Goal: Task Accomplishment & Management: Complete application form

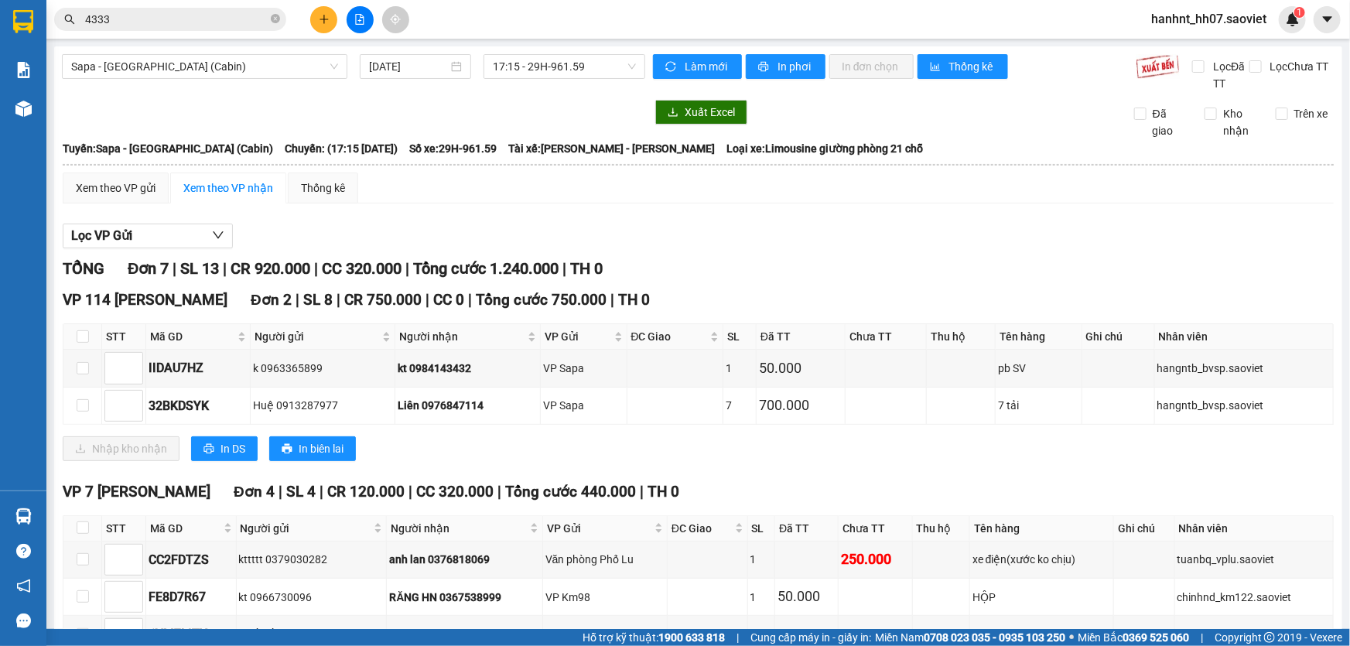
scroll to position [152, 0]
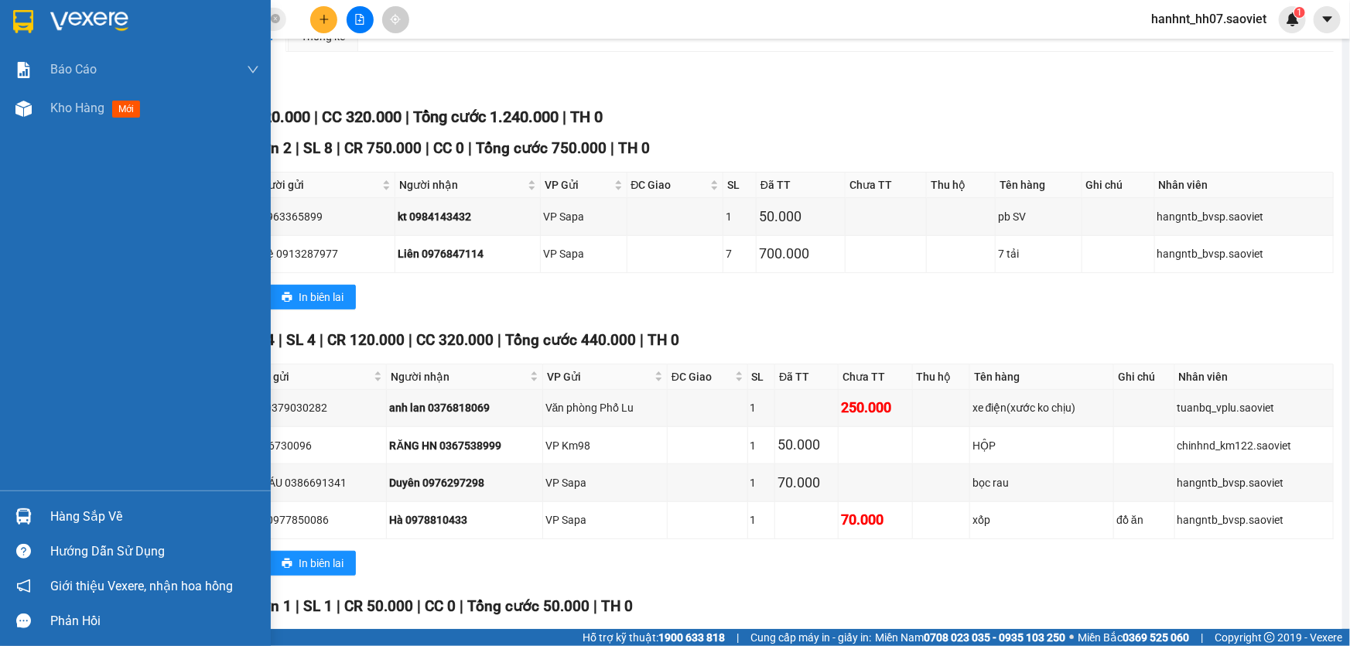
click at [63, 507] on div "Hàng sắp về" at bounding box center [154, 516] width 209 height 23
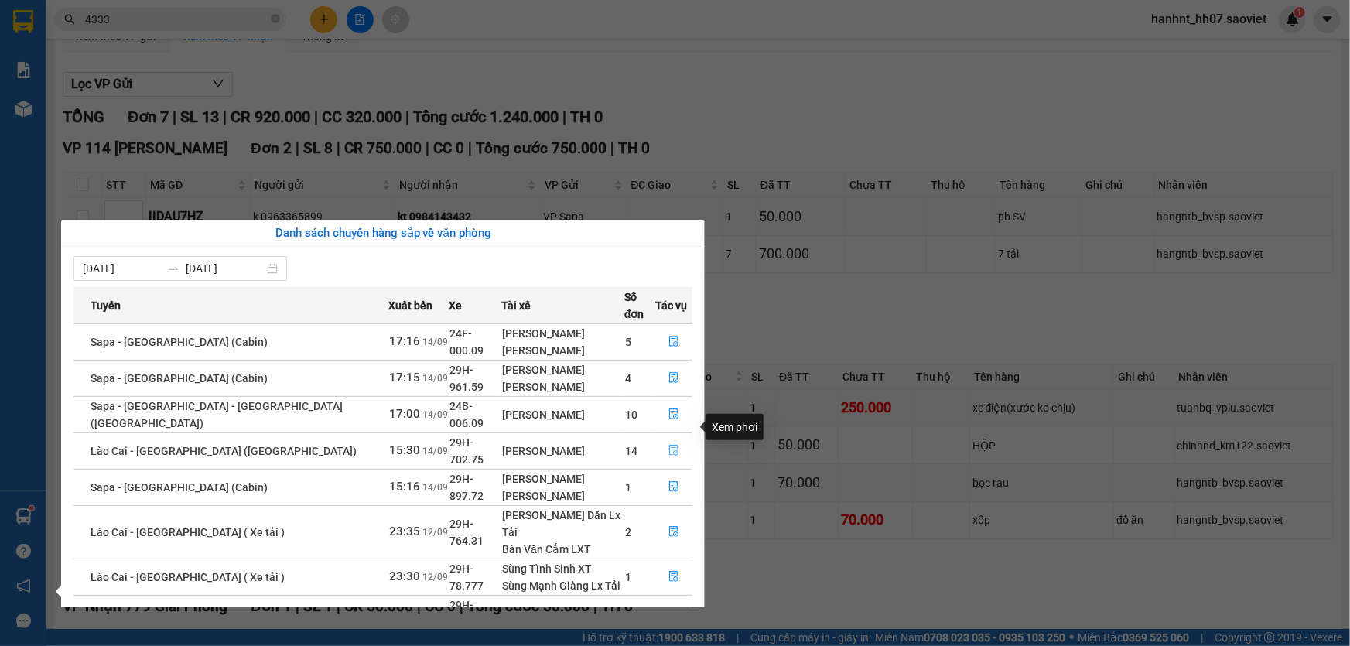
click at [668, 445] on icon "file-done" at bounding box center [673, 450] width 11 height 11
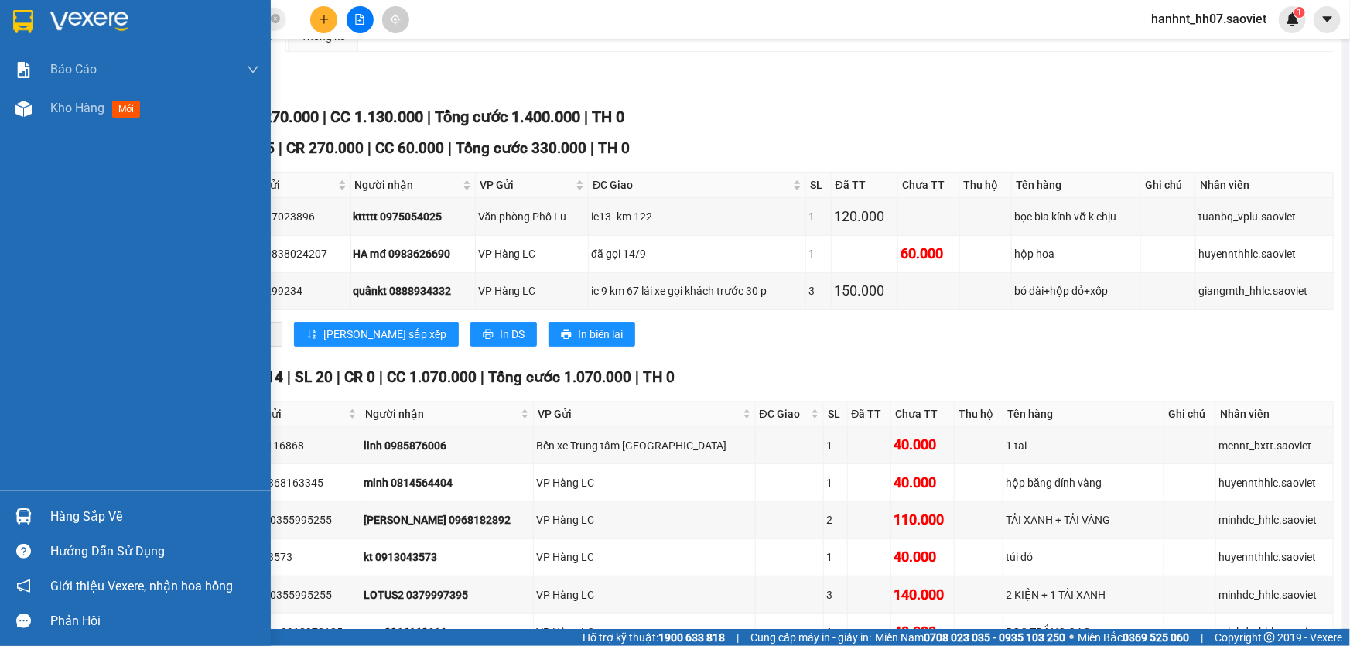
click at [80, 516] on div "Hàng sắp về" at bounding box center [154, 516] width 209 height 23
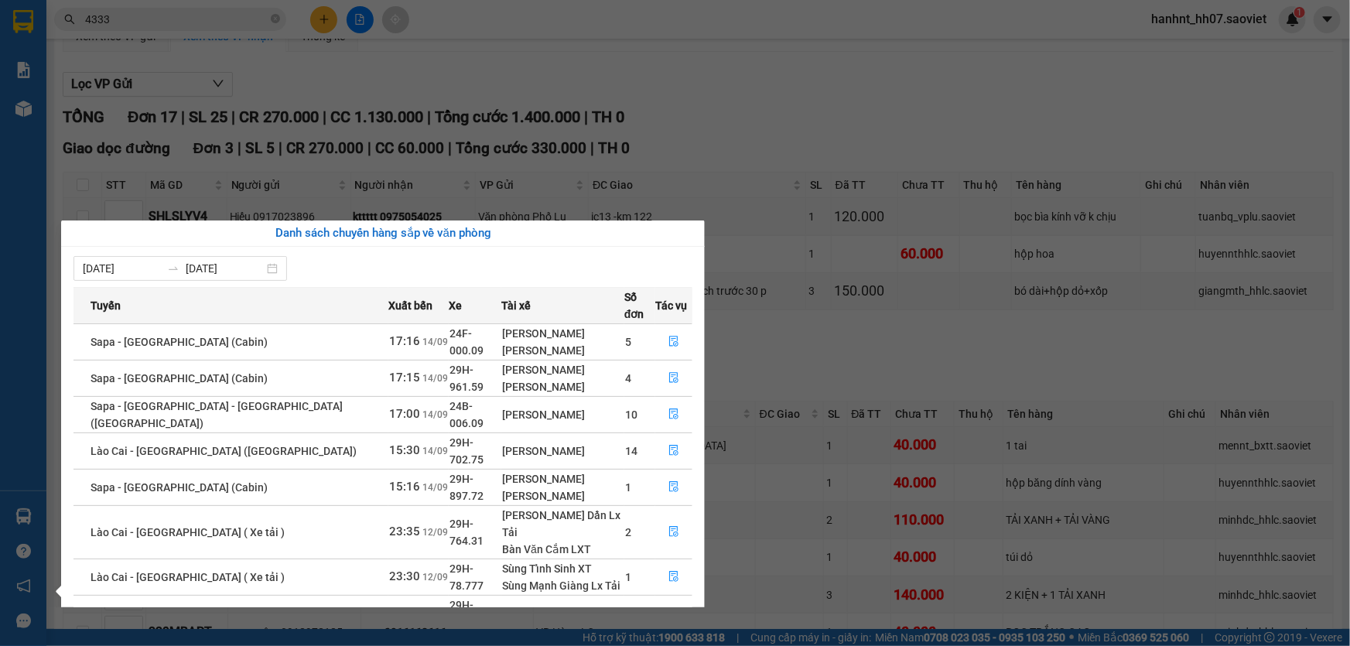
click at [644, 642] on link "1" at bounding box center [645, 650] width 17 height 17
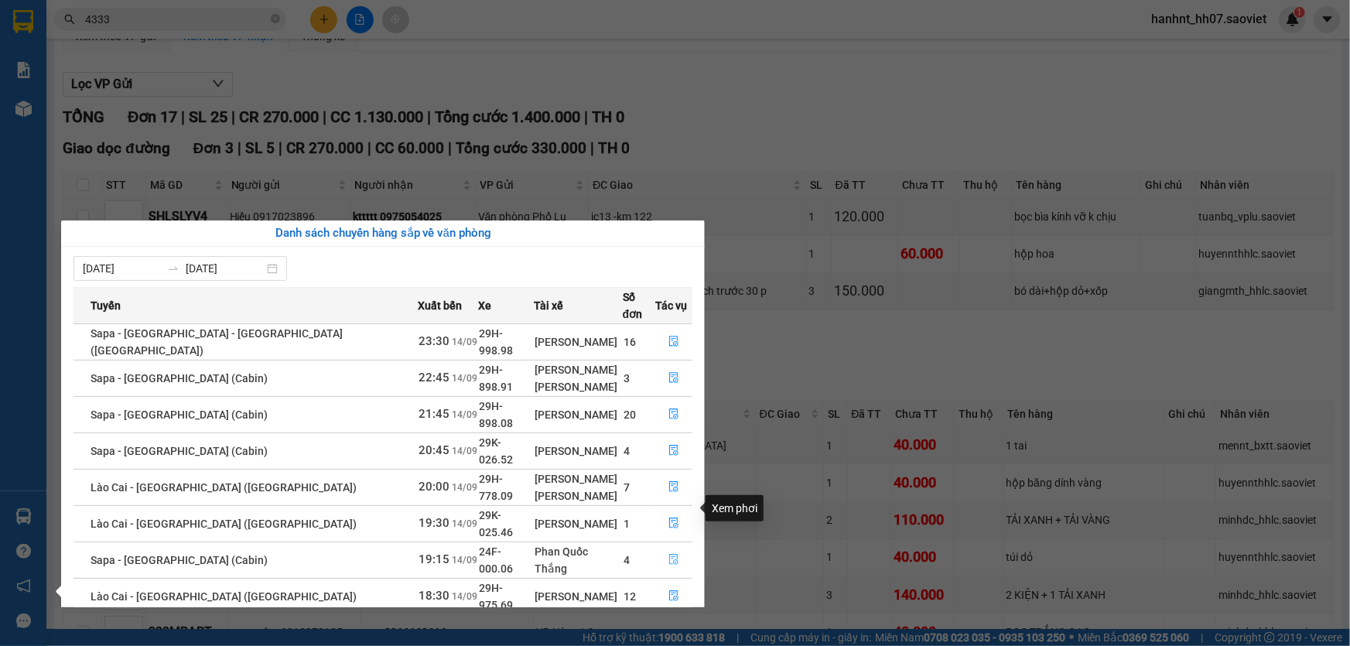
click at [671, 554] on icon "file-done" at bounding box center [673, 559] width 9 height 11
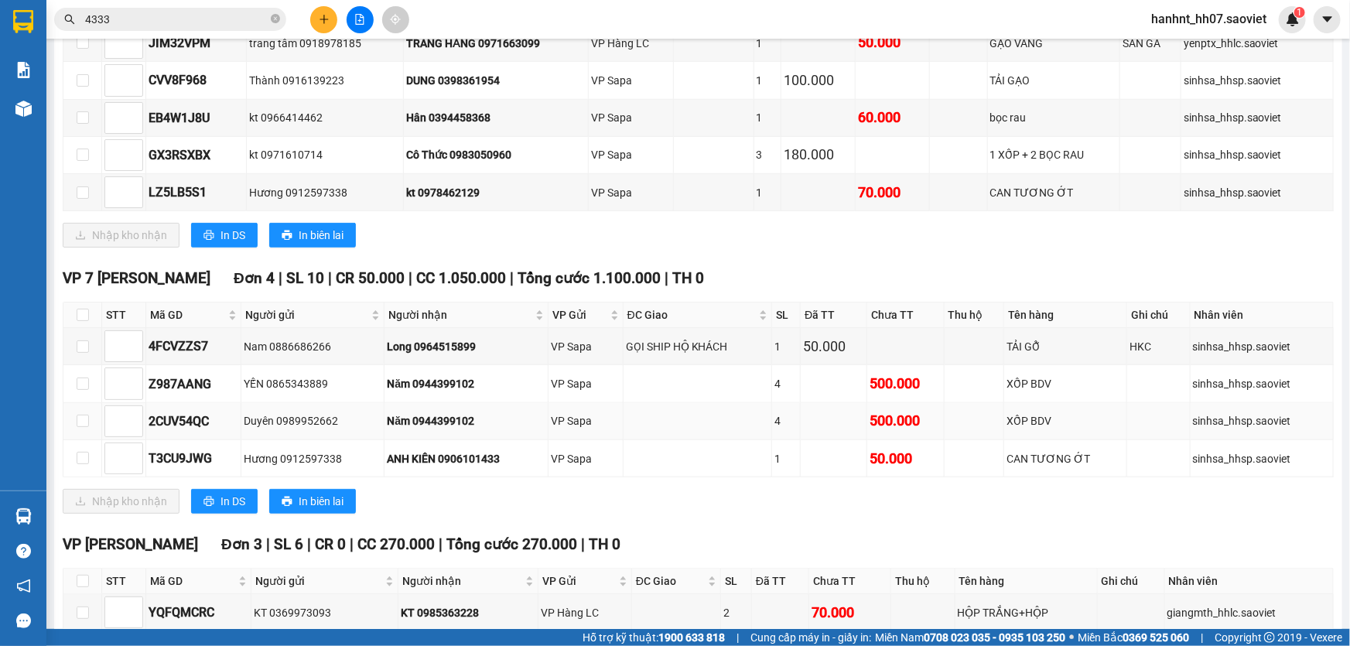
scroll to position [573, 0]
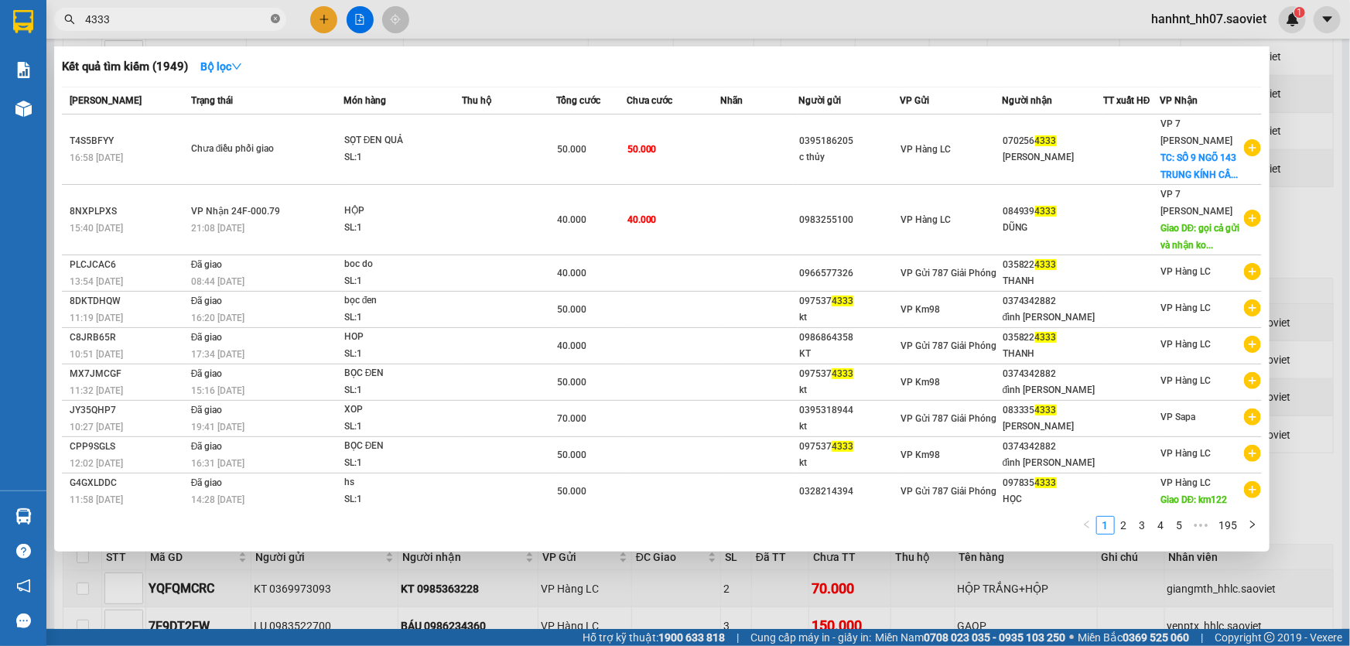
click at [273, 19] on icon "close-circle" at bounding box center [275, 18] width 9 height 9
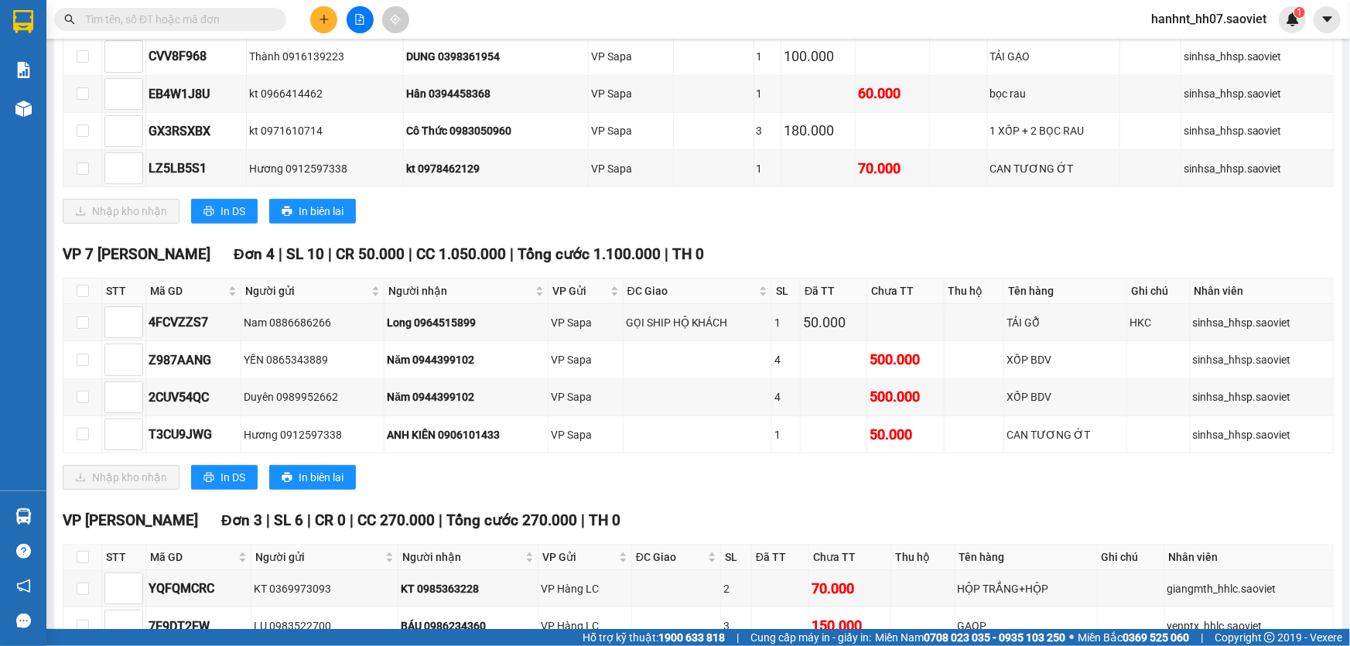
click at [240, 25] on input "text" at bounding box center [176, 19] width 183 height 17
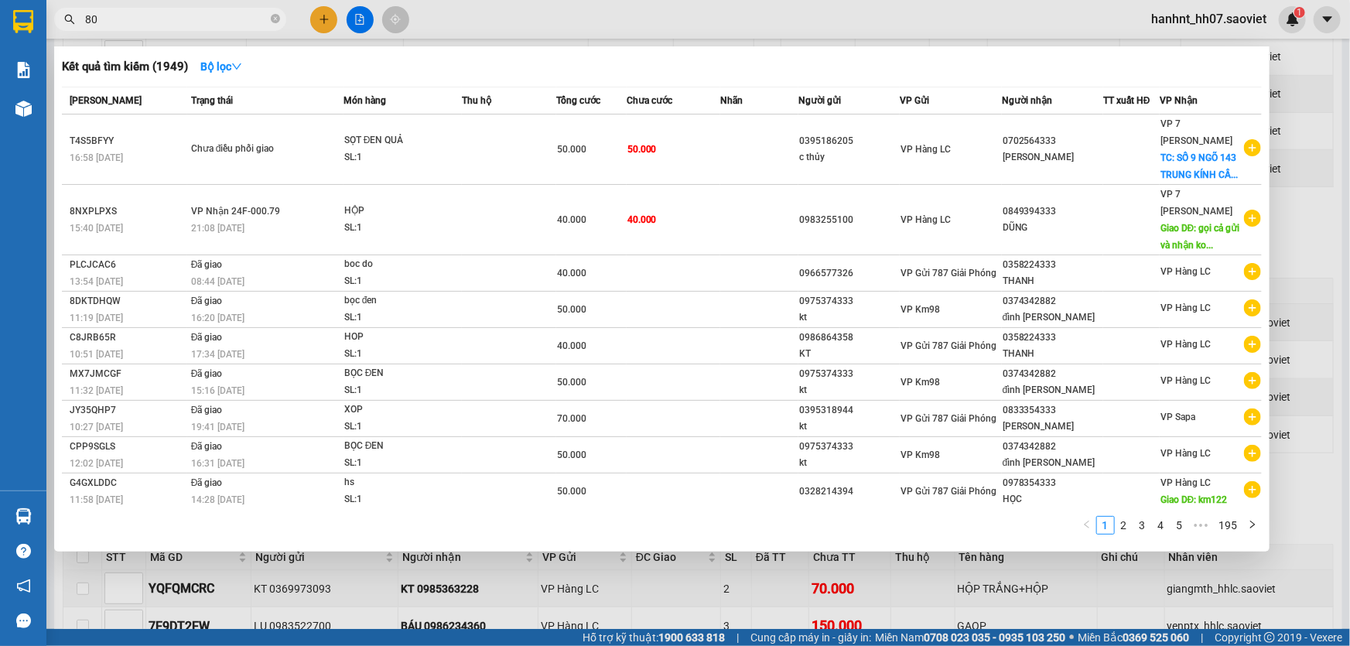
type input "808"
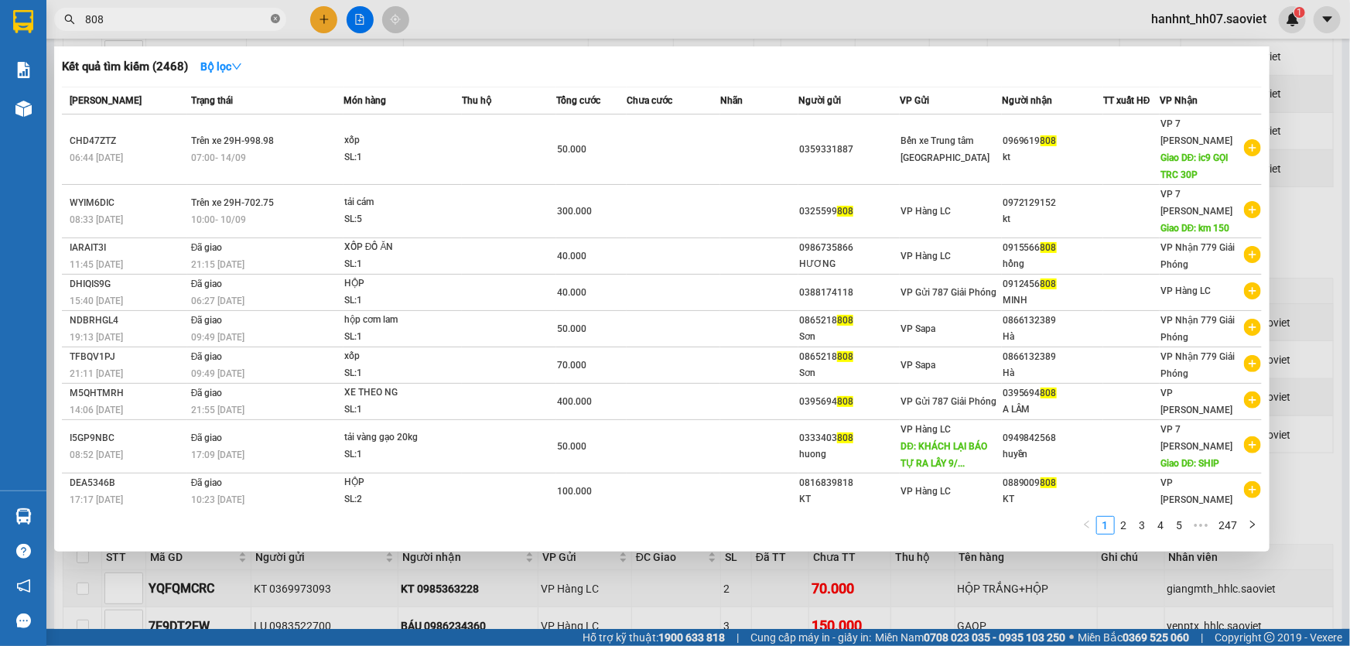
click at [275, 18] on icon "close-circle" at bounding box center [275, 18] width 9 height 9
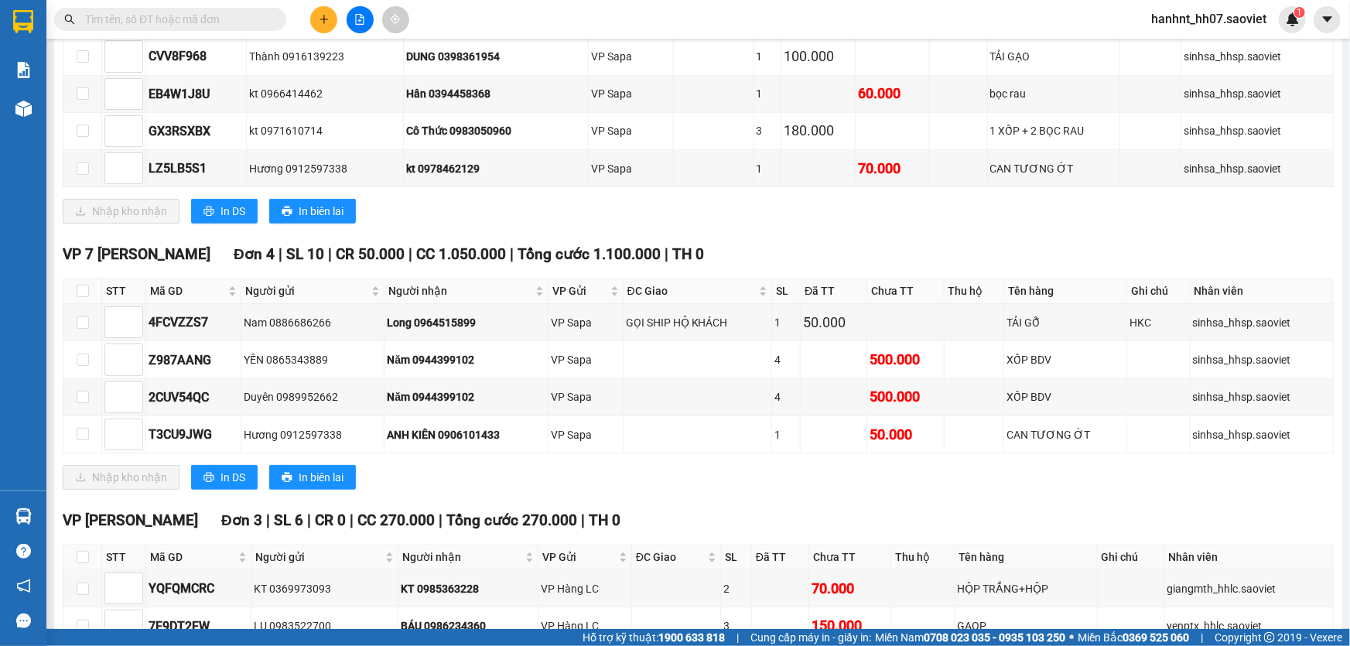
click at [238, 18] on input "text" at bounding box center [176, 19] width 183 height 17
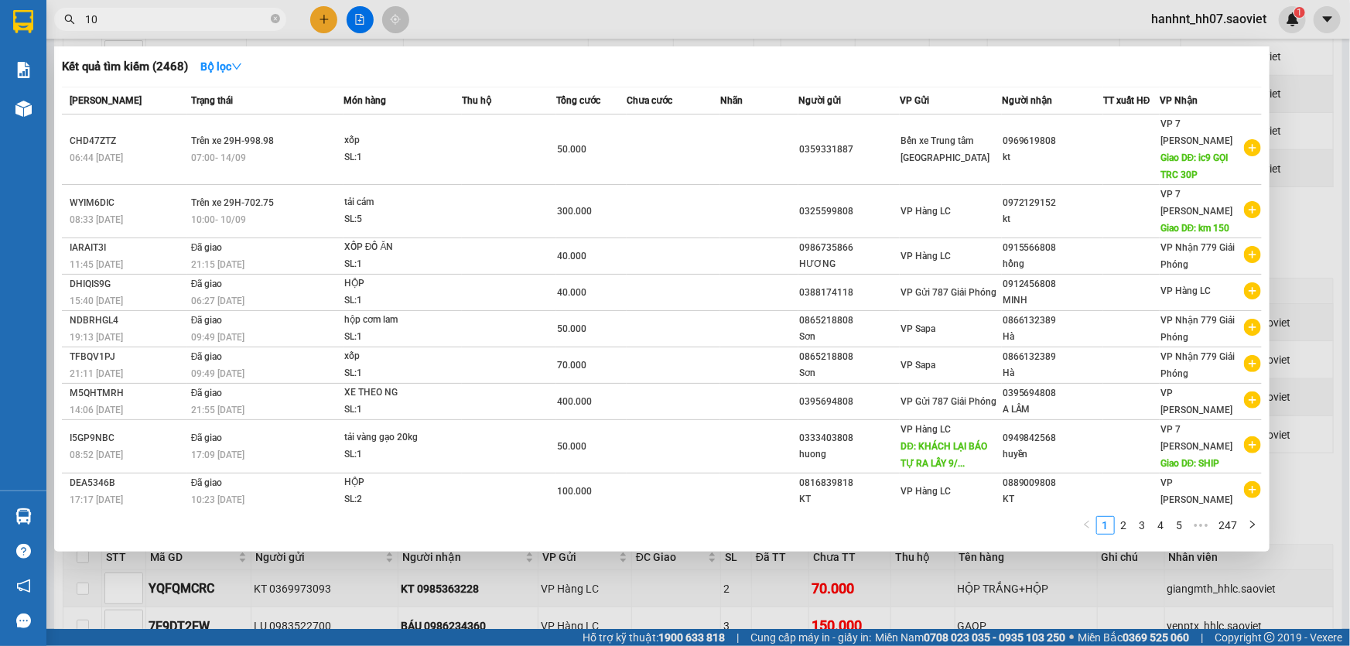
type input "102"
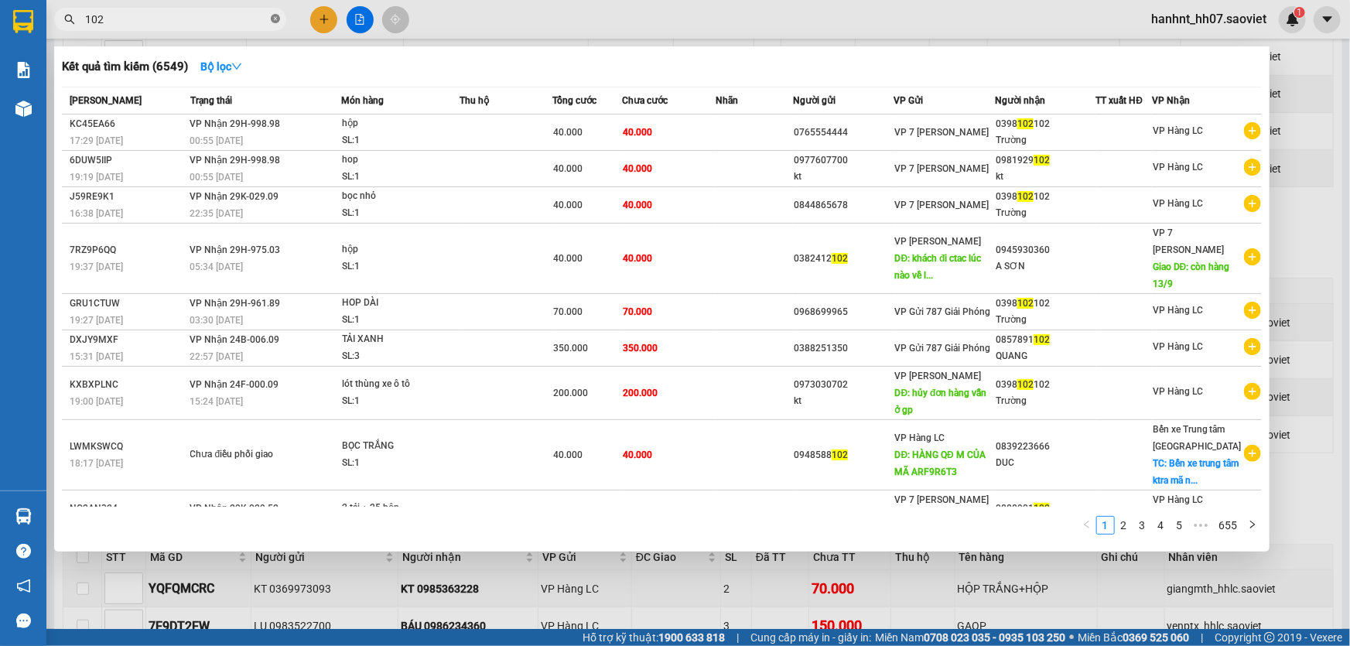
click at [274, 18] on icon "close-circle" at bounding box center [275, 18] width 9 height 9
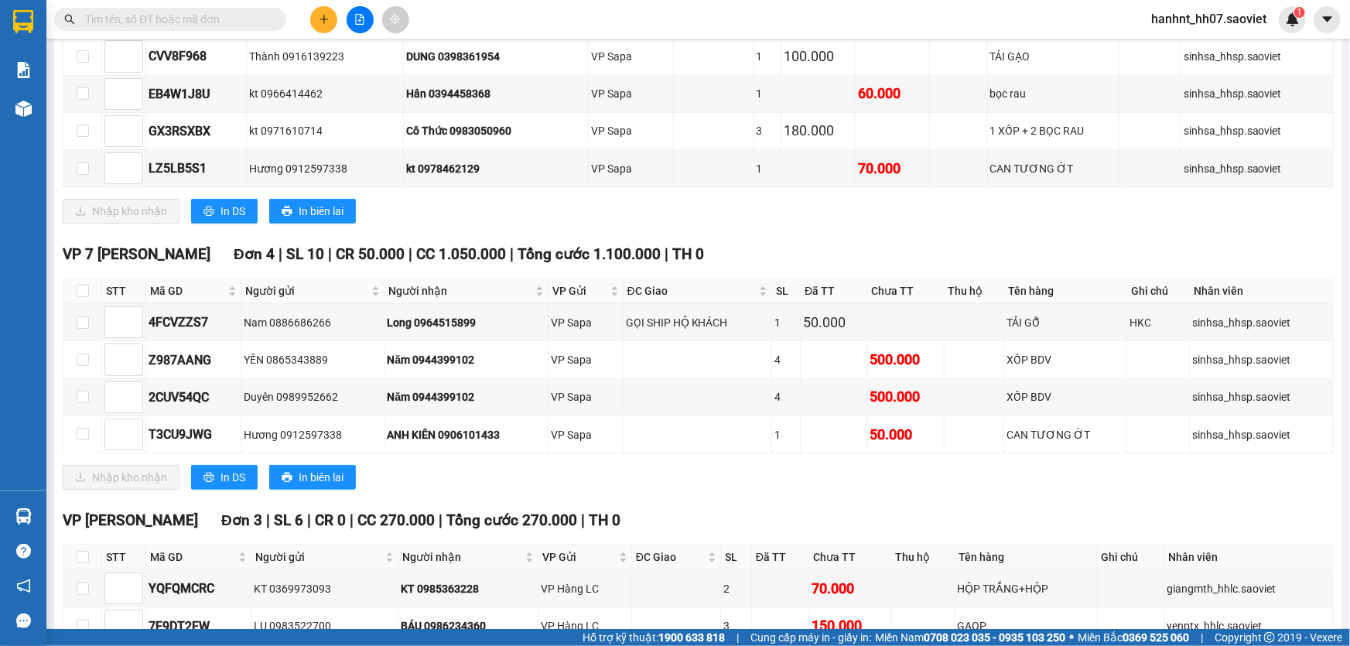
click at [238, 16] on input "text" at bounding box center [176, 19] width 183 height 17
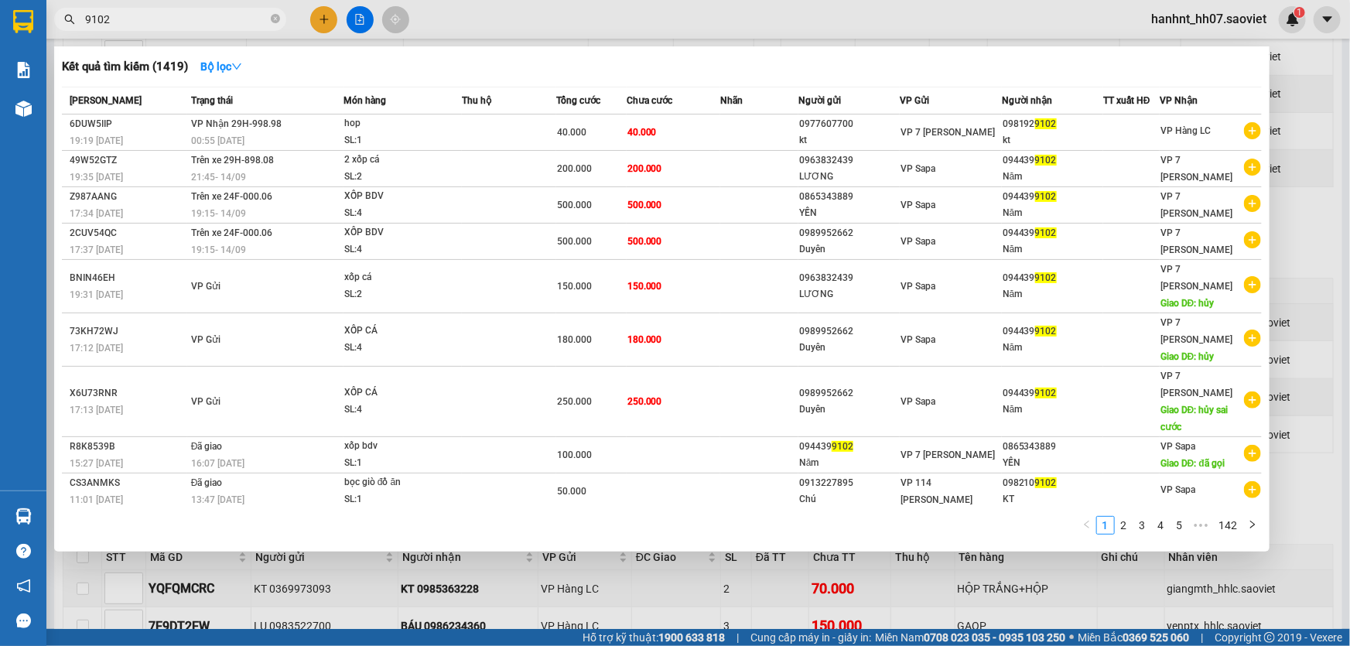
type input "9102"
click at [273, 18] on icon "close-circle" at bounding box center [275, 18] width 9 height 9
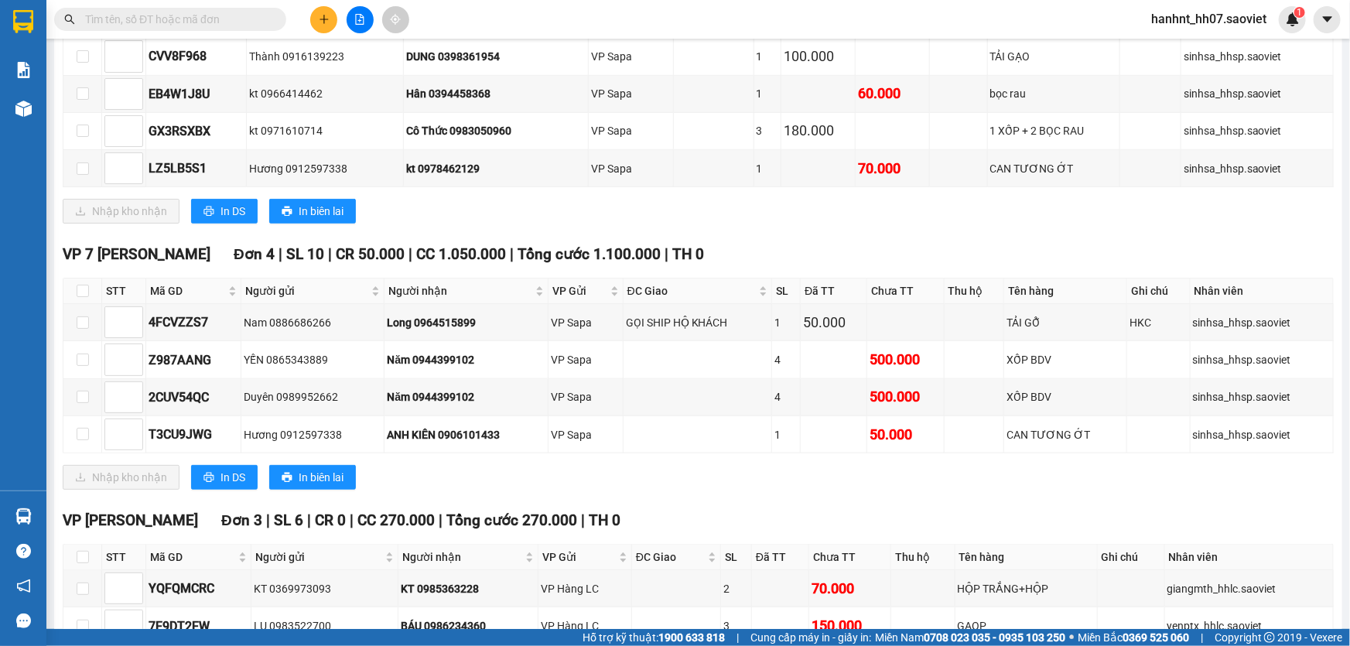
click at [247, 22] on input "text" at bounding box center [176, 19] width 183 height 17
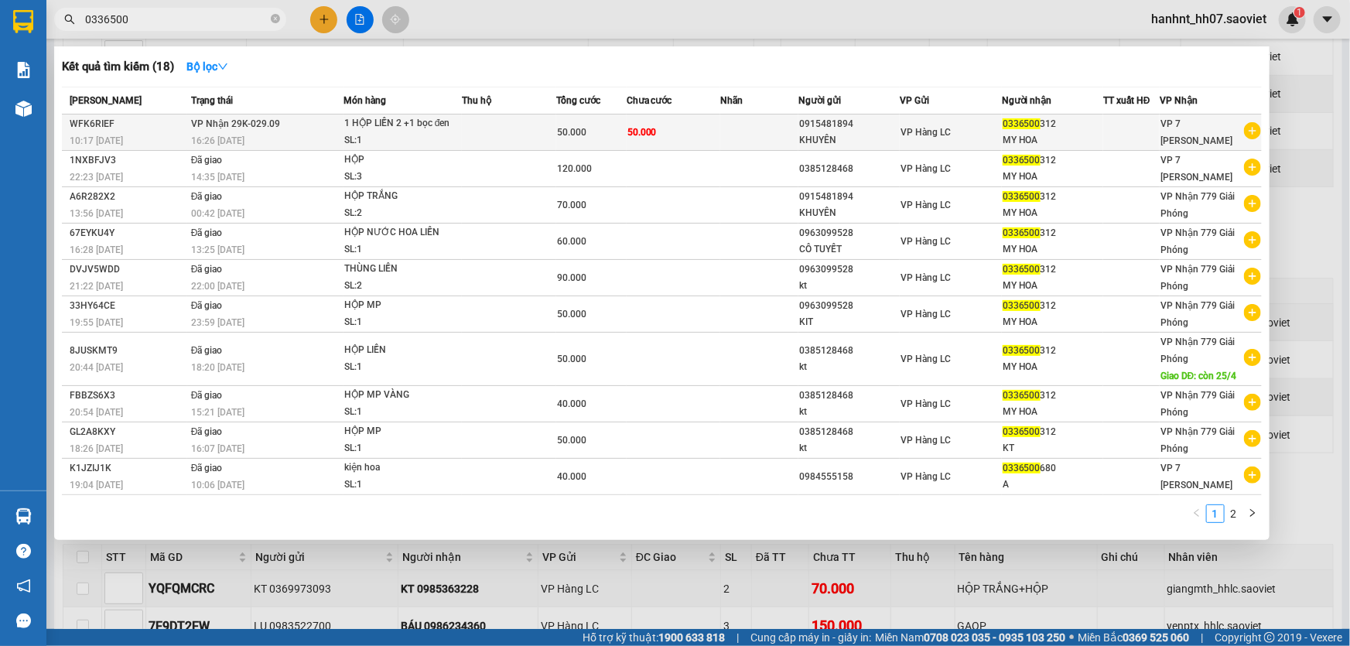
type input "0336500"
click at [557, 127] on span "50.000" at bounding box center [571, 132] width 29 height 11
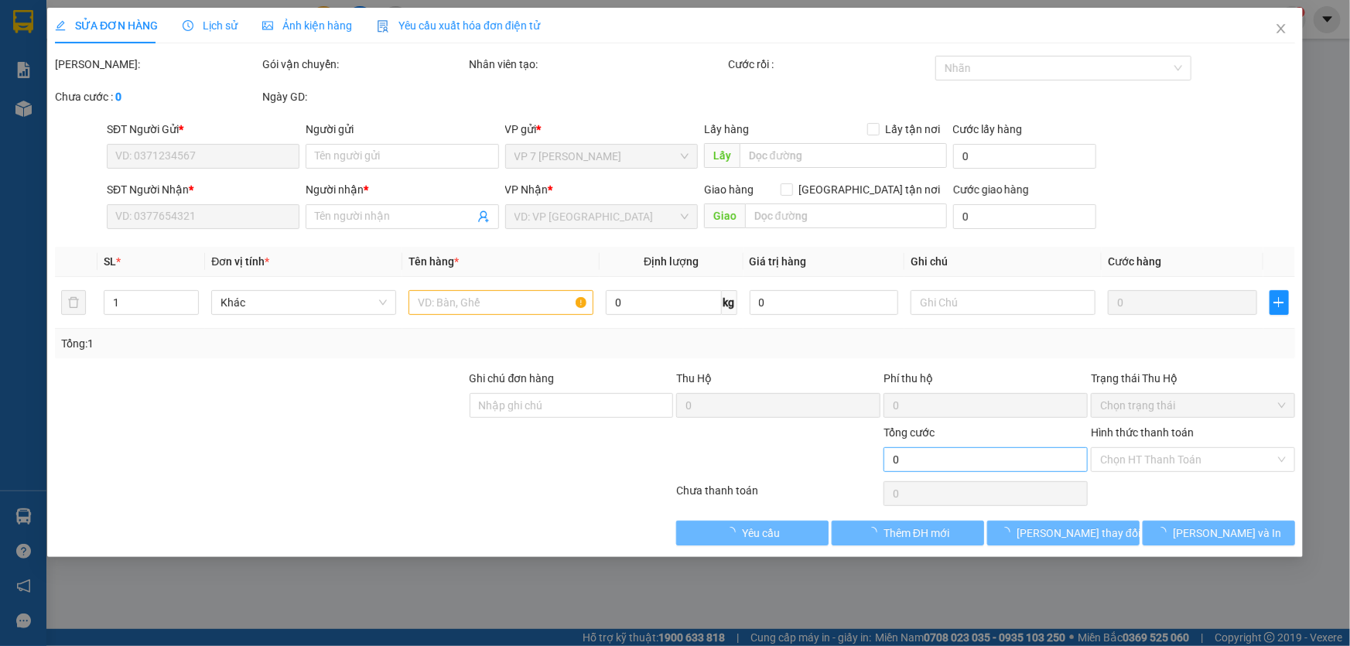
type input "0915481894"
type input "KHUYÊN"
type input "0336500312"
type input "MY HOA"
type input "50.000"
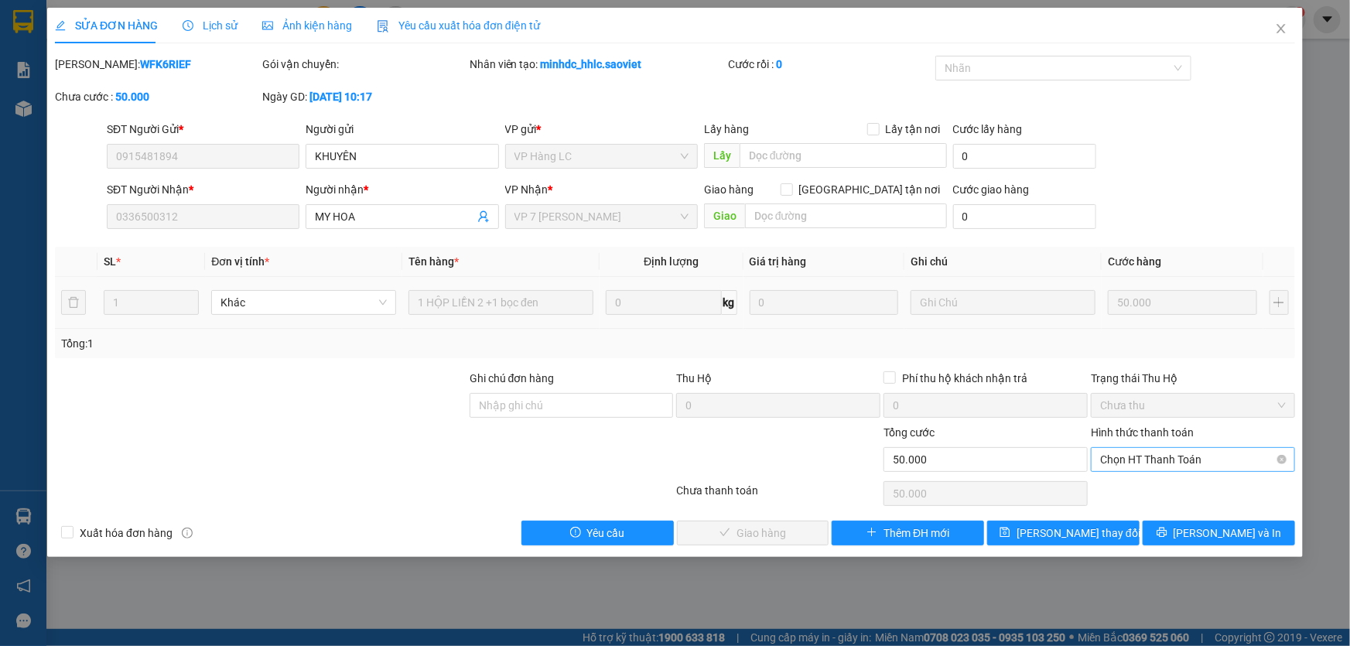
click at [1129, 463] on span "Chọn HT Thanh Toán" at bounding box center [1193, 459] width 186 height 23
click at [1140, 512] on div "Chuyển khoản" at bounding box center [1193, 514] width 186 height 17
type input "0"
click at [777, 540] on span "[PERSON_NAME] và Giao hàng" at bounding box center [780, 533] width 149 height 17
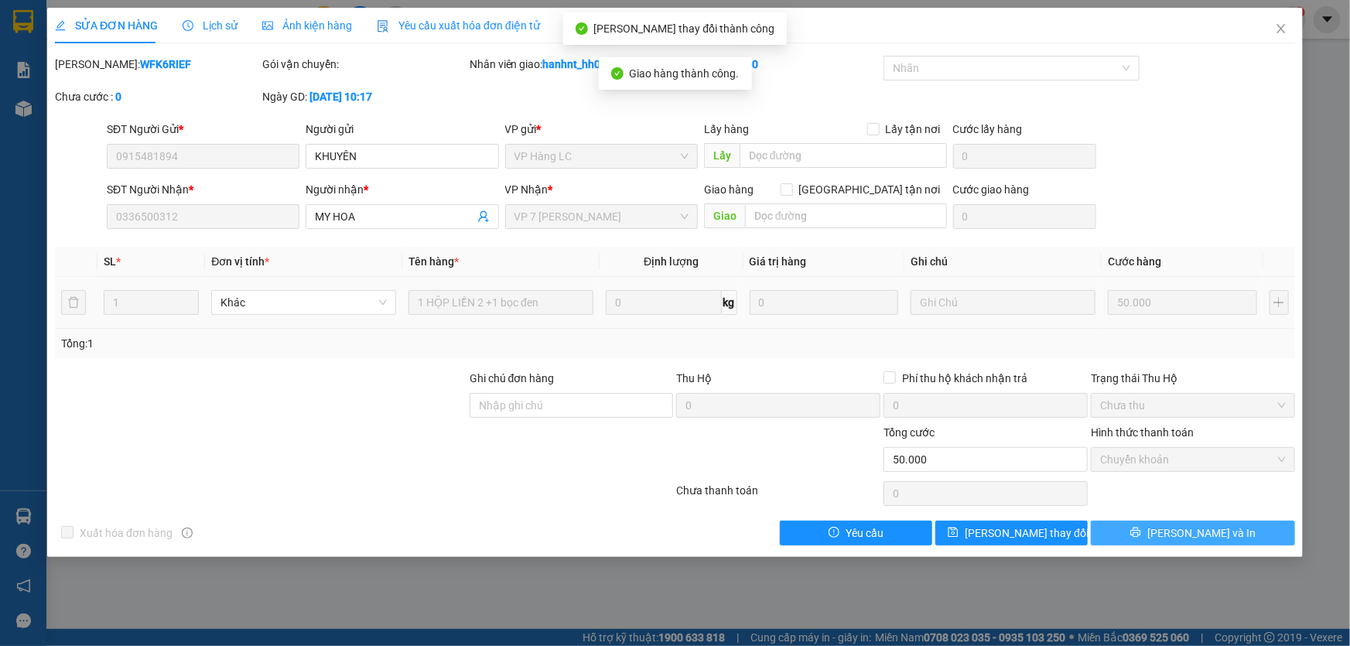
click at [1184, 525] on span "[PERSON_NAME] và In" at bounding box center [1201, 533] width 108 height 17
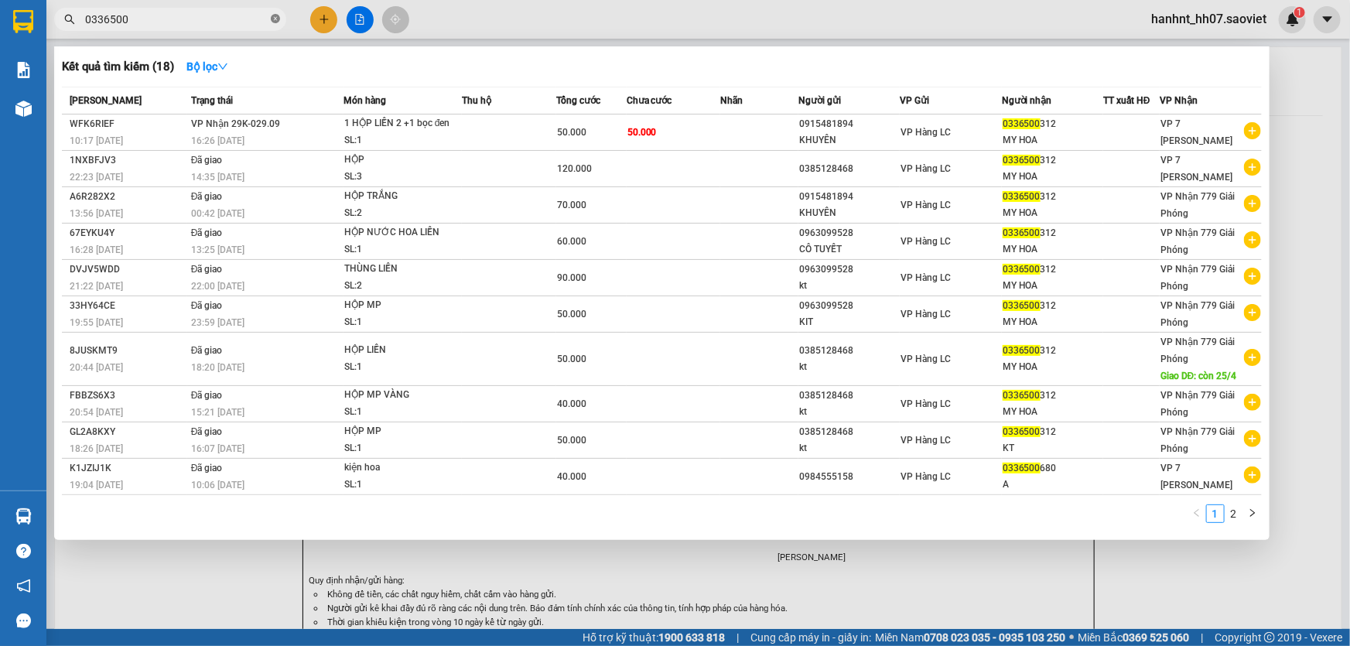
click at [272, 18] on icon "close-circle" at bounding box center [275, 18] width 9 height 9
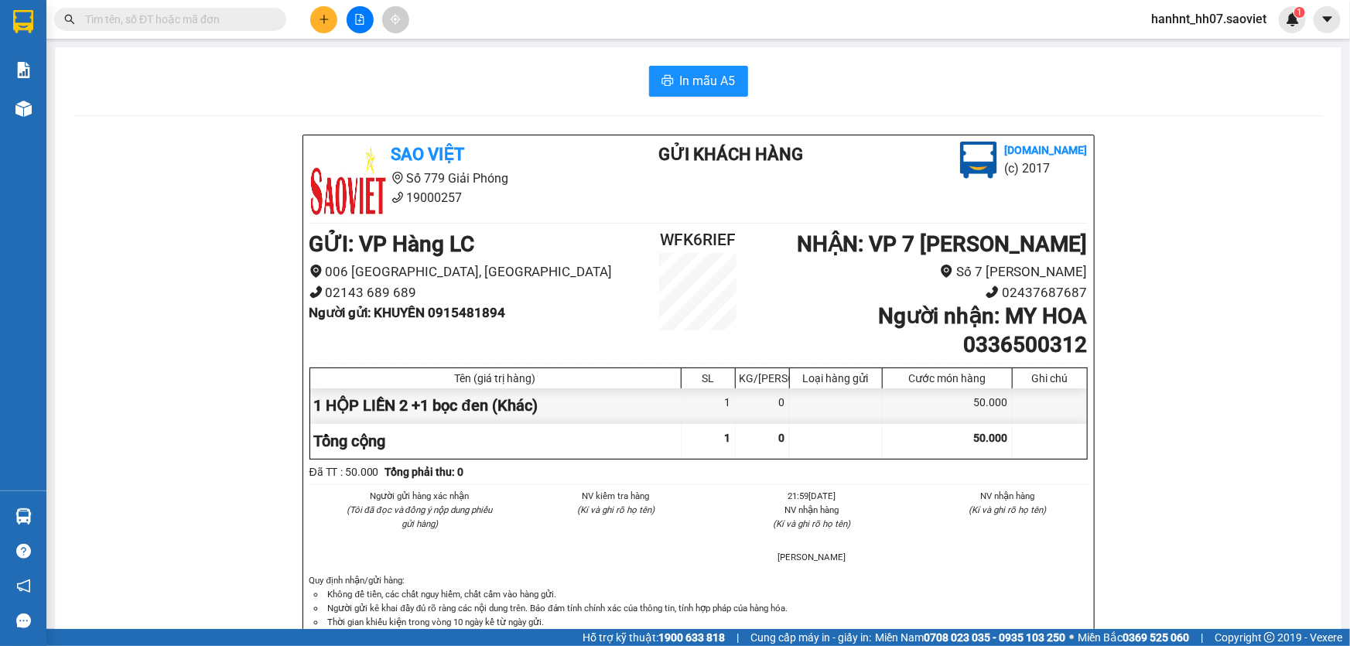
click at [704, 238] on h2 "WFK6RIEF" at bounding box center [699, 240] width 130 height 26
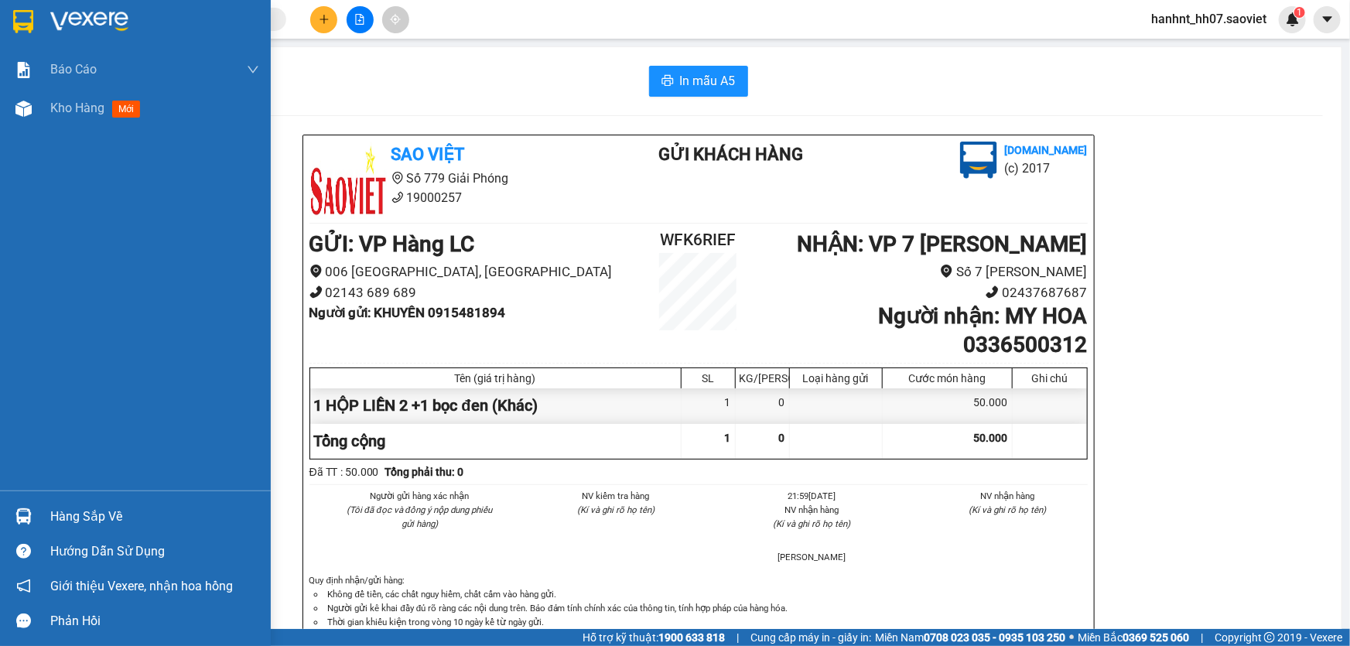
click at [90, 506] on div "Hàng sắp về" at bounding box center [154, 516] width 209 height 23
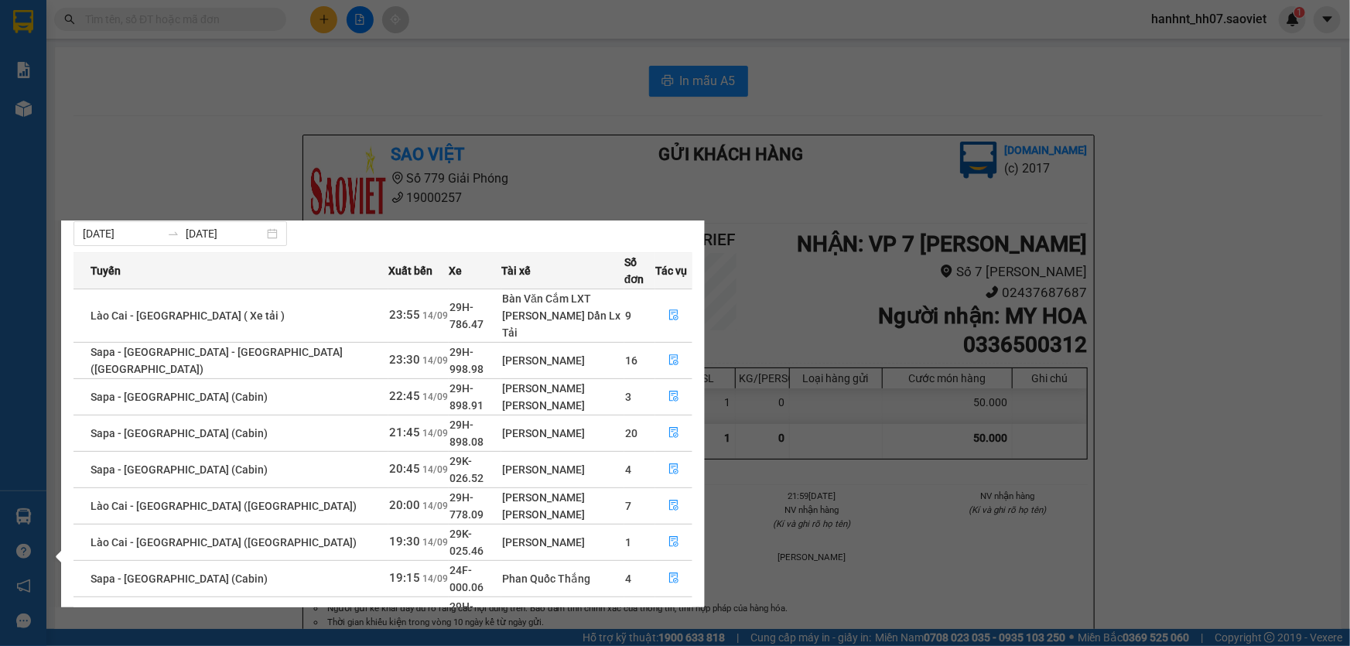
scroll to position [52, 0]
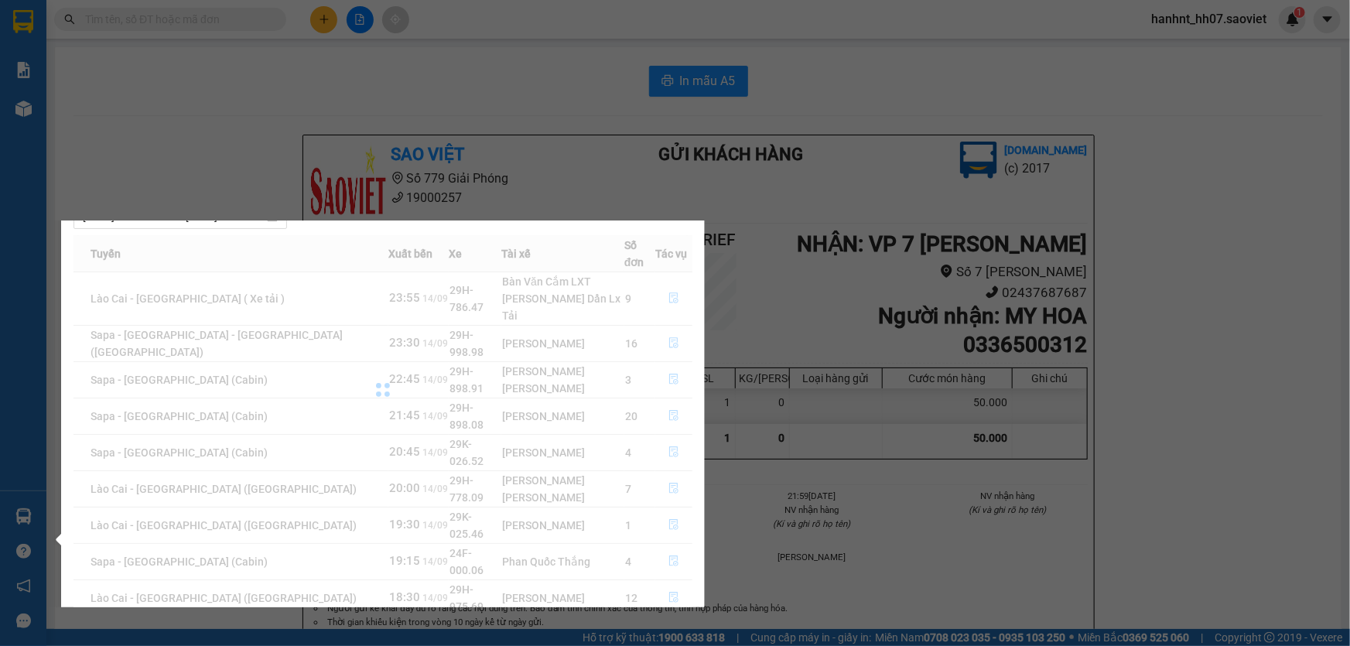
scroll to position [0, 0]
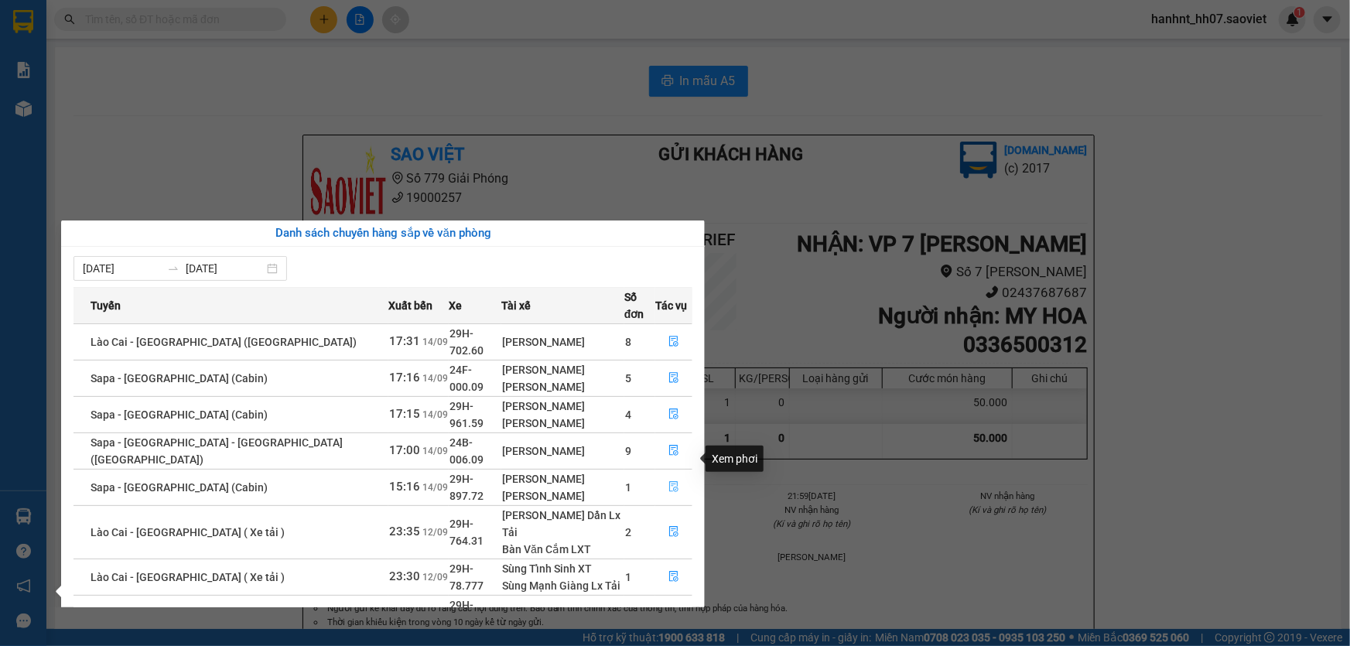
click at [662, 475] on button "button" at bounding box center [674, 487] width 36 height 25
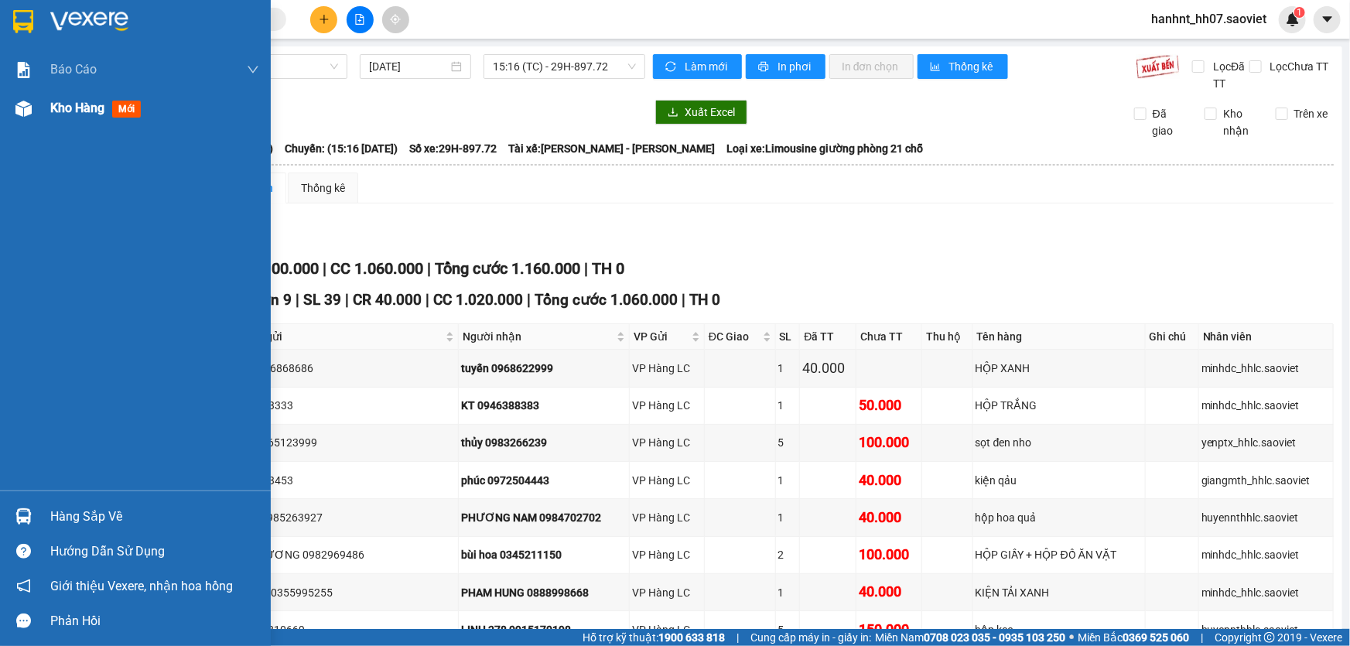
click at [116, 105] on span "mới" at bounding box center [126, 109] width 29 height 17
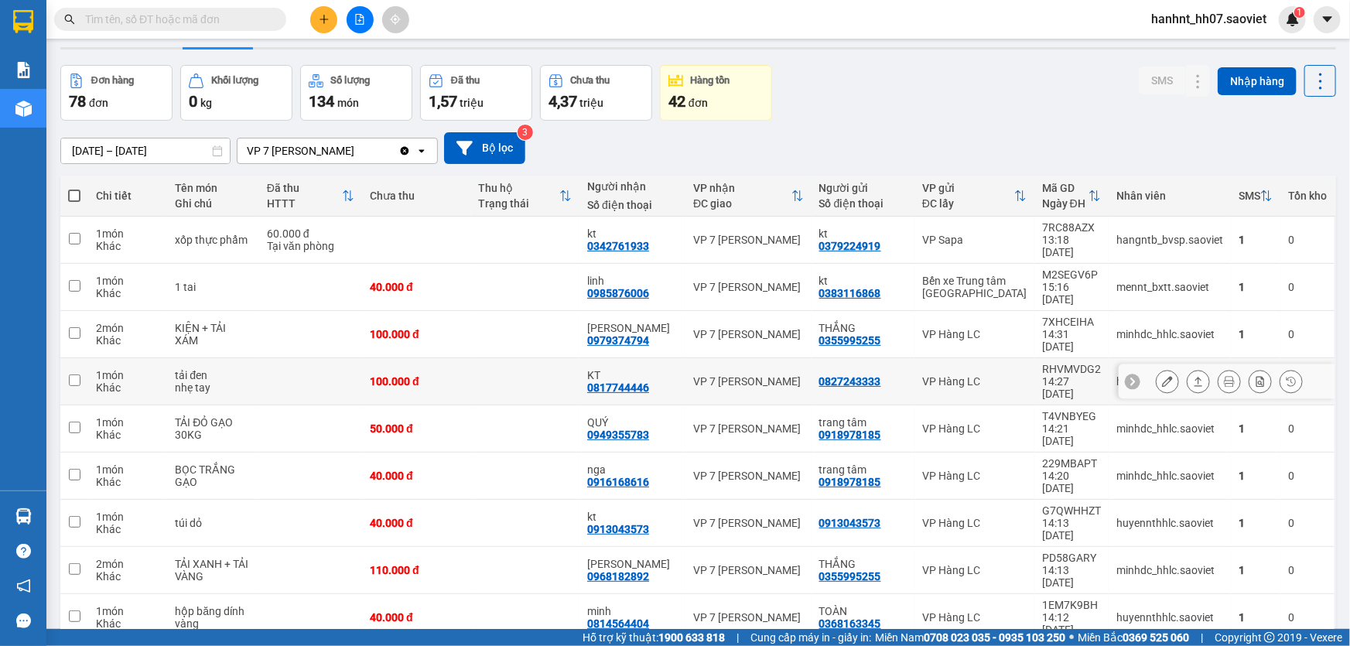
scroll to position [70, 0]
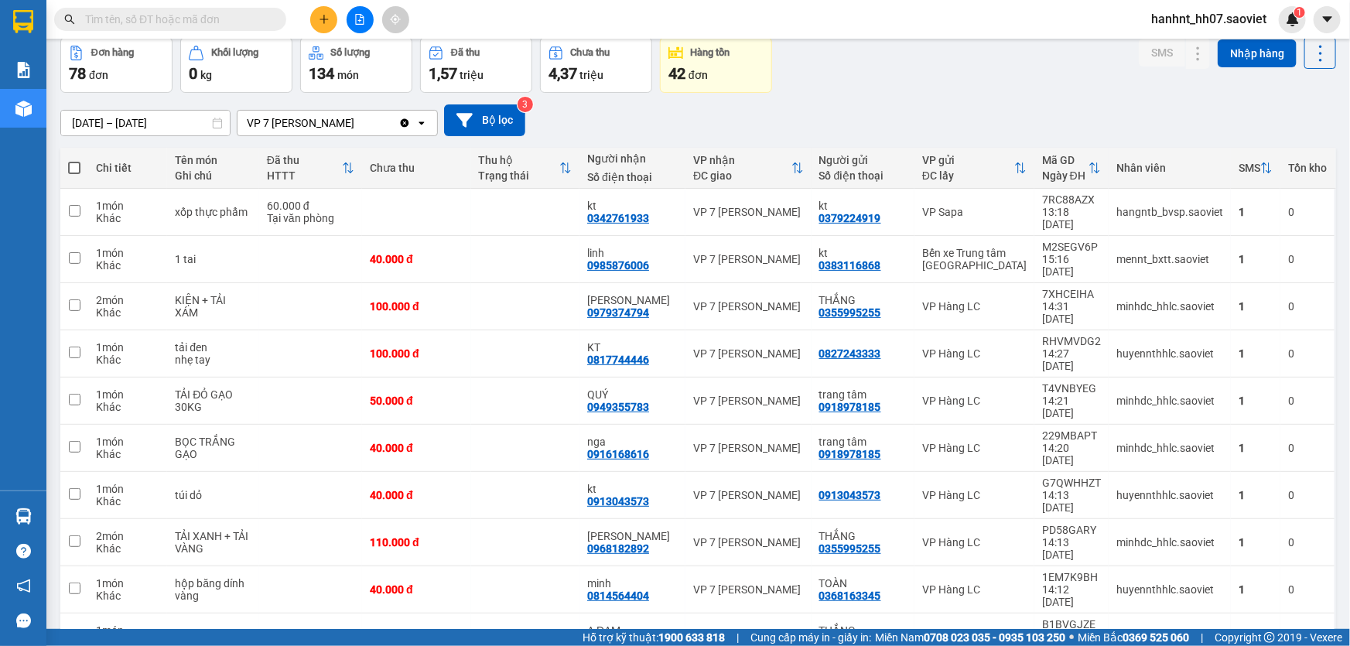
click at [1252, 533] on span "100 / trang" at bounding box center [1267, 526] width 56 height 15
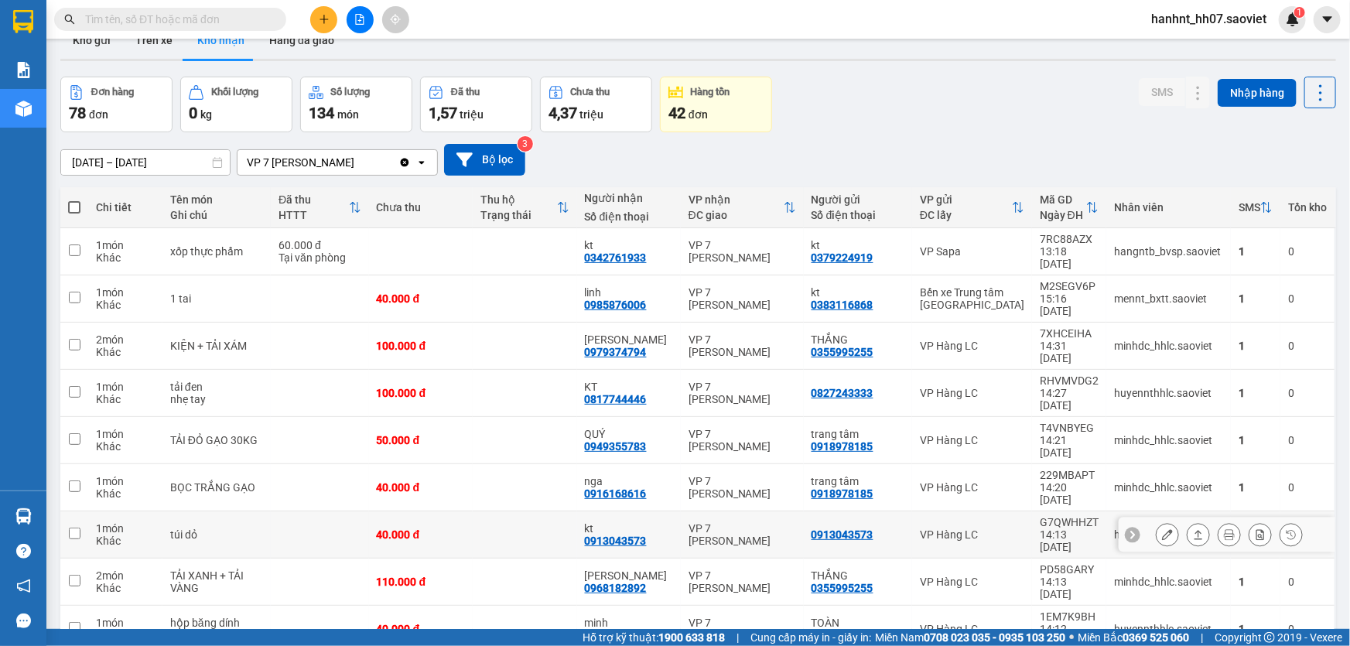
scroll to position [0, 0]
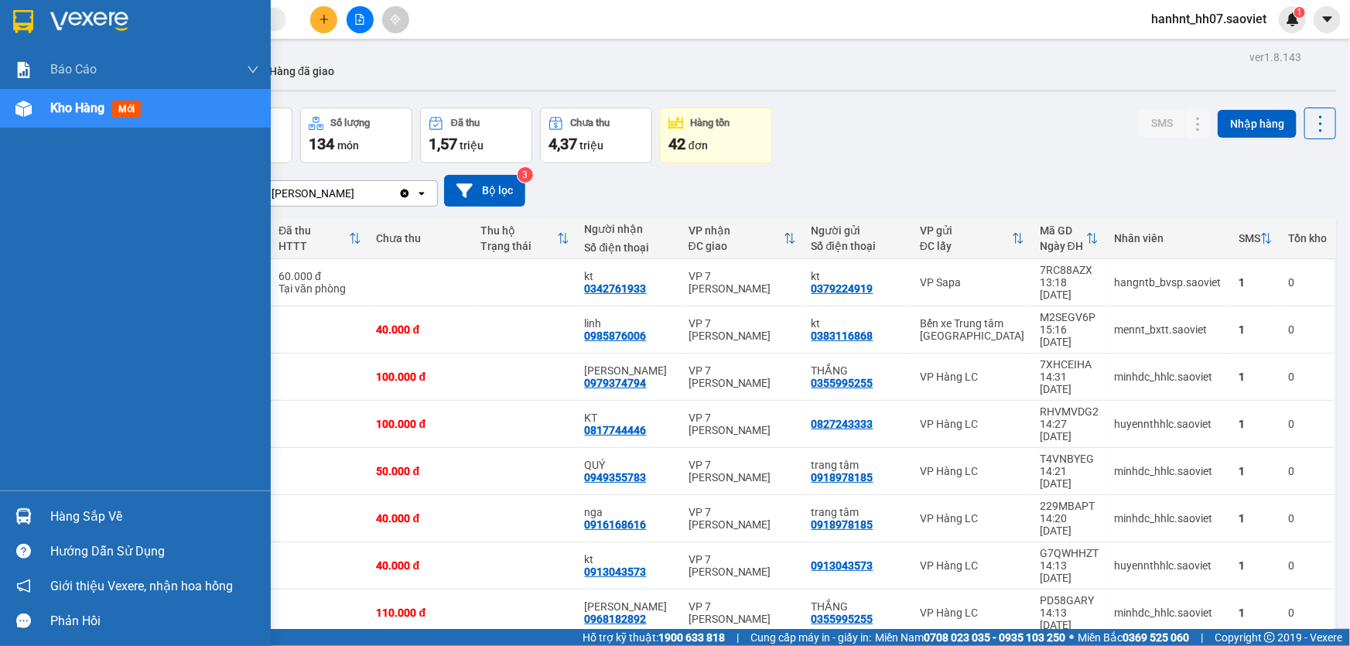
click at [64, 511] on div "Hàng sắp về" at bounding box center [154, 516] width 209 height 23
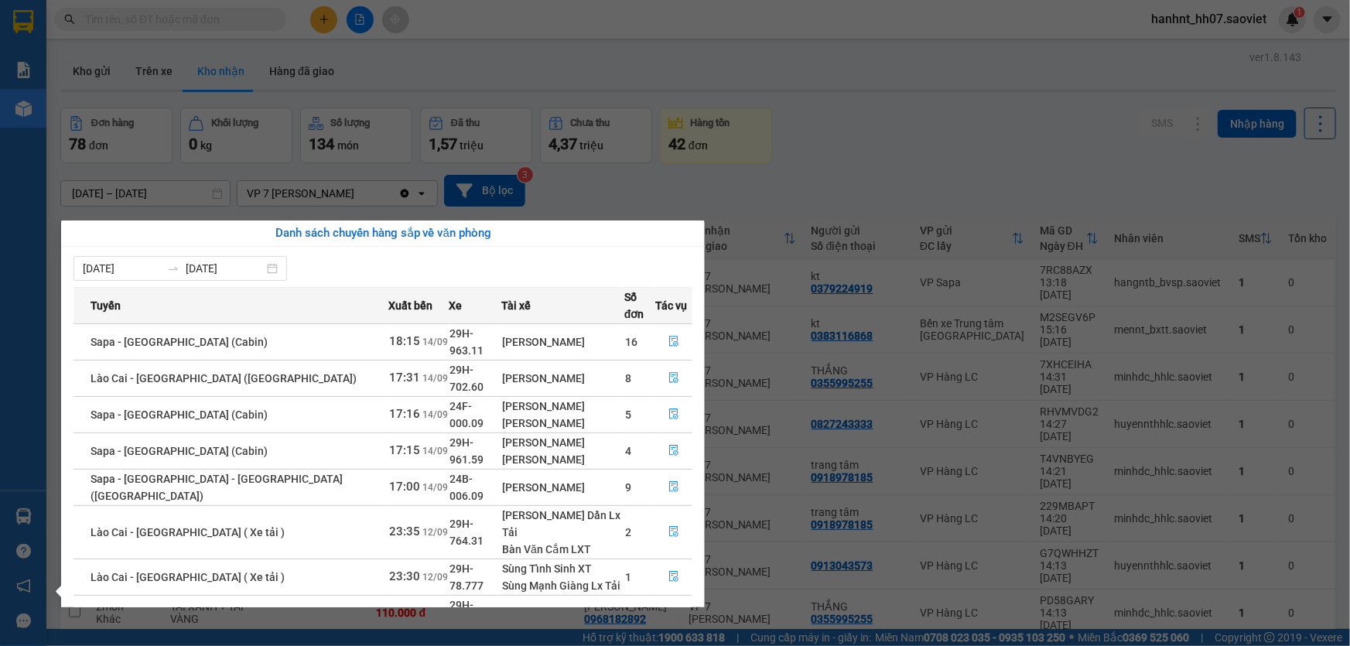
click at [644, 642] on link "1" at bounding box center [645, 650] width 17 height 17
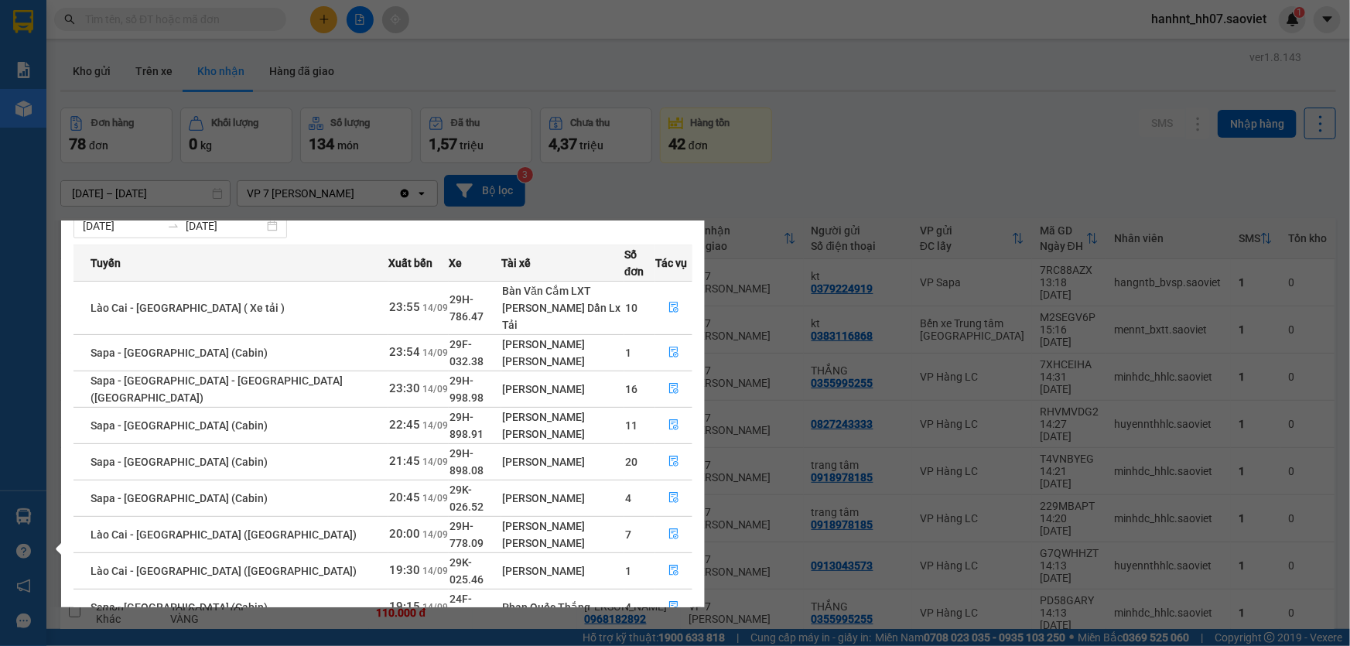
scroll to position [62, 0]
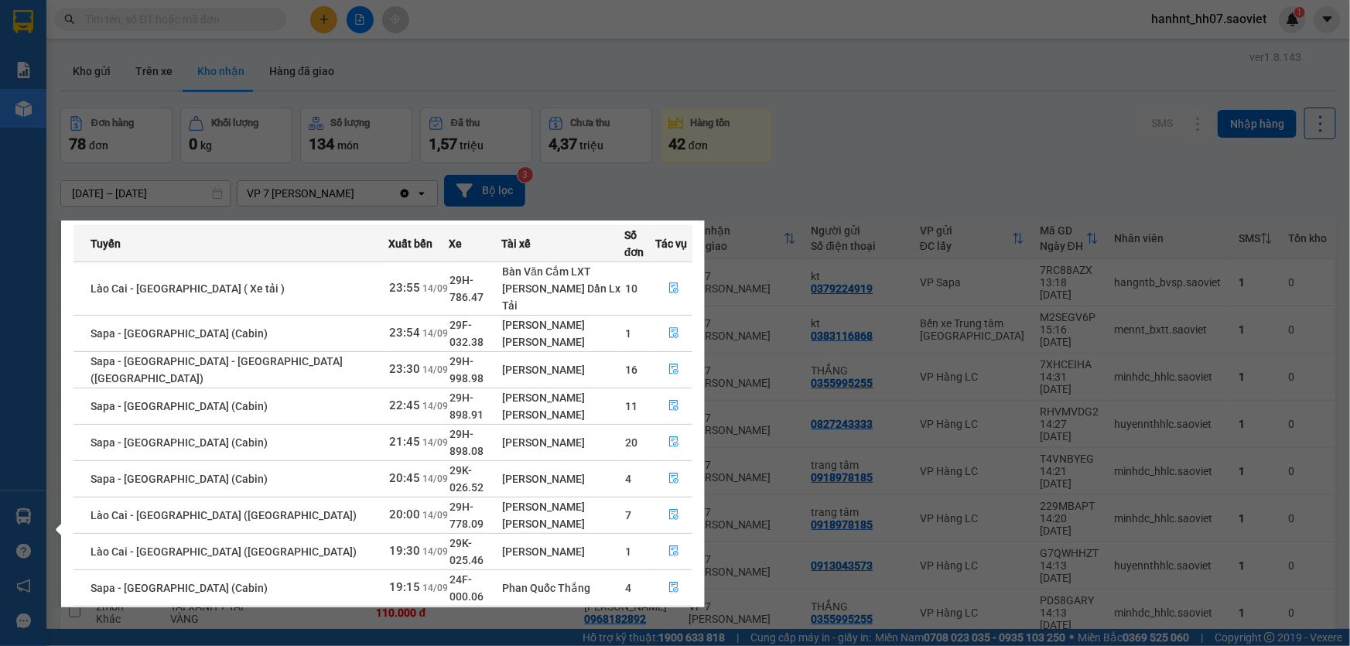
click at [791, 191] on section "Kết quả tìm kiếm ( 18 ) Bộ lọc Mã ĐH Trạng thái Món hàng Thu hộ Tổng cước Chưa …" at bounding box center [675, 323] width 1350 height 646
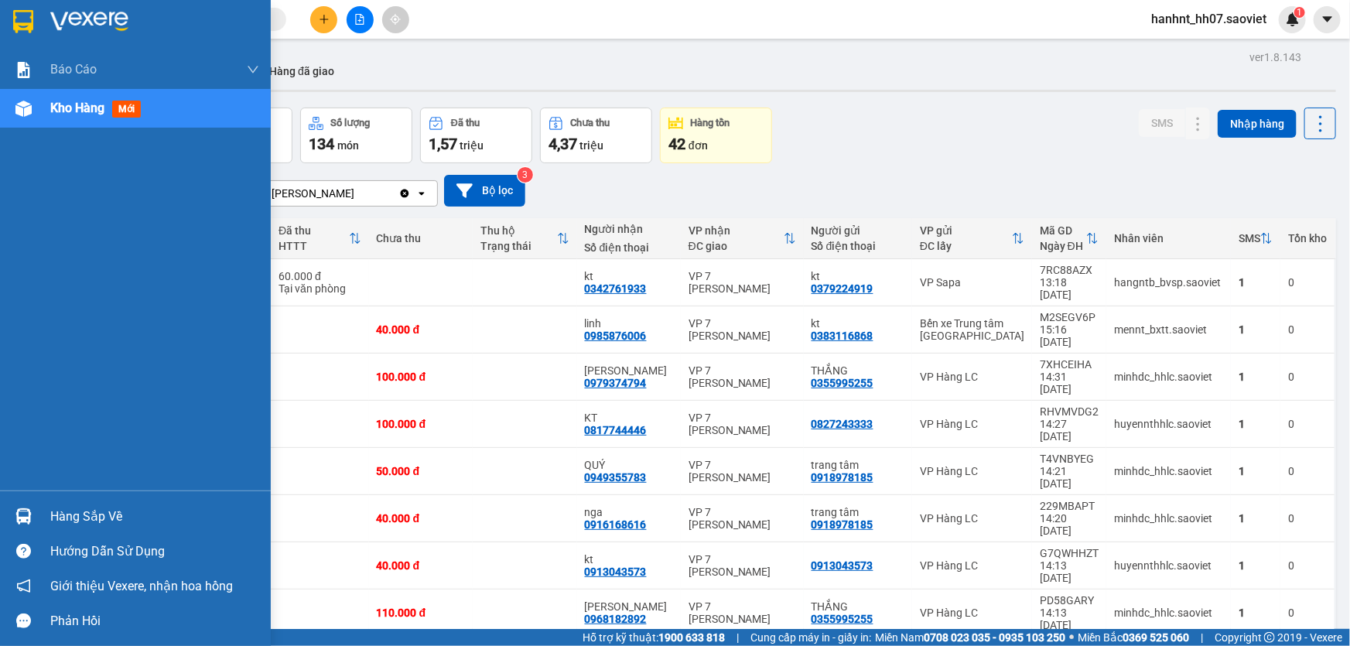
click at [48, 521] on div "Hàng sắp về" at bounding box center [135, 516] width 271 height 35
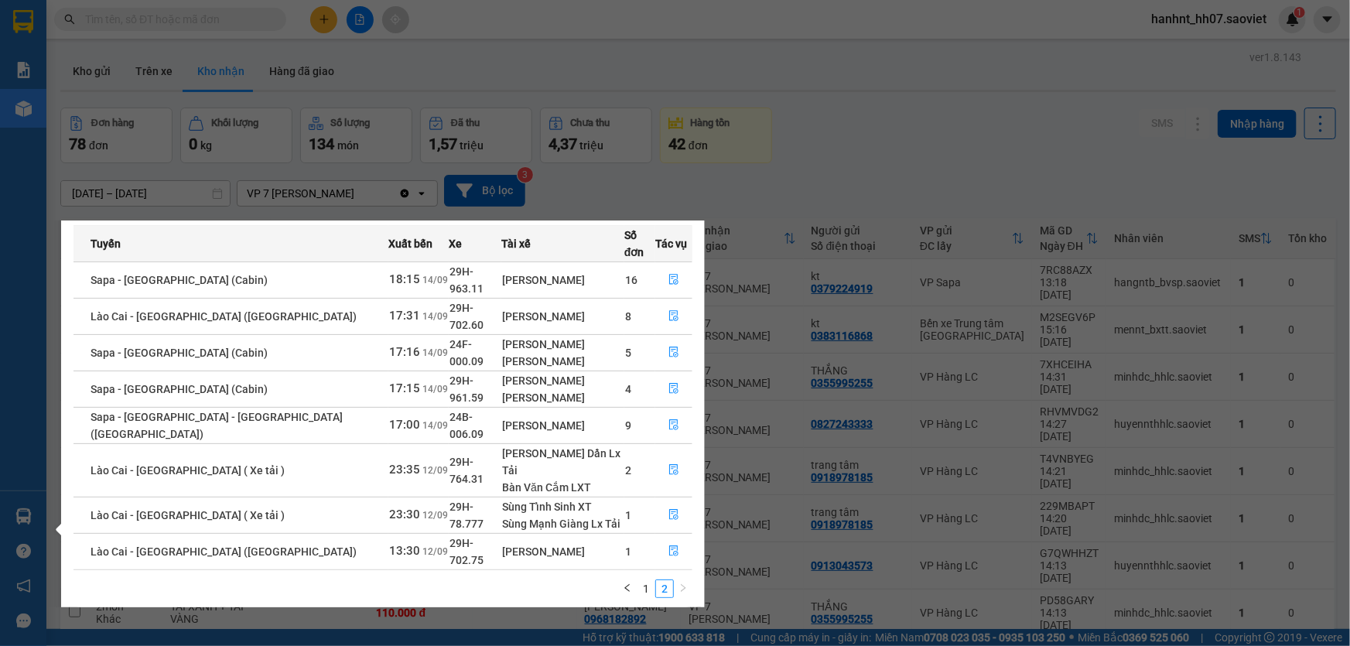
scroll to position [0, 0]
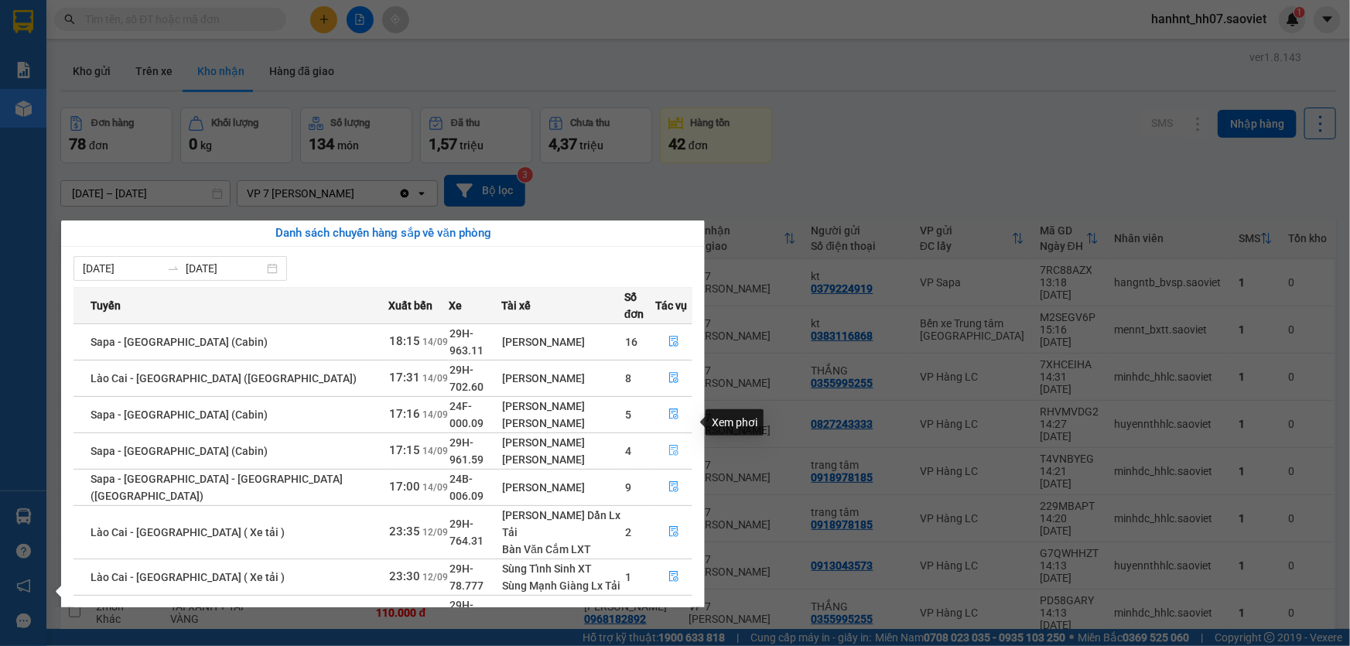
click at [671, 445] on icon "file-done" at bounding box center [673, 450] width 11 height 11
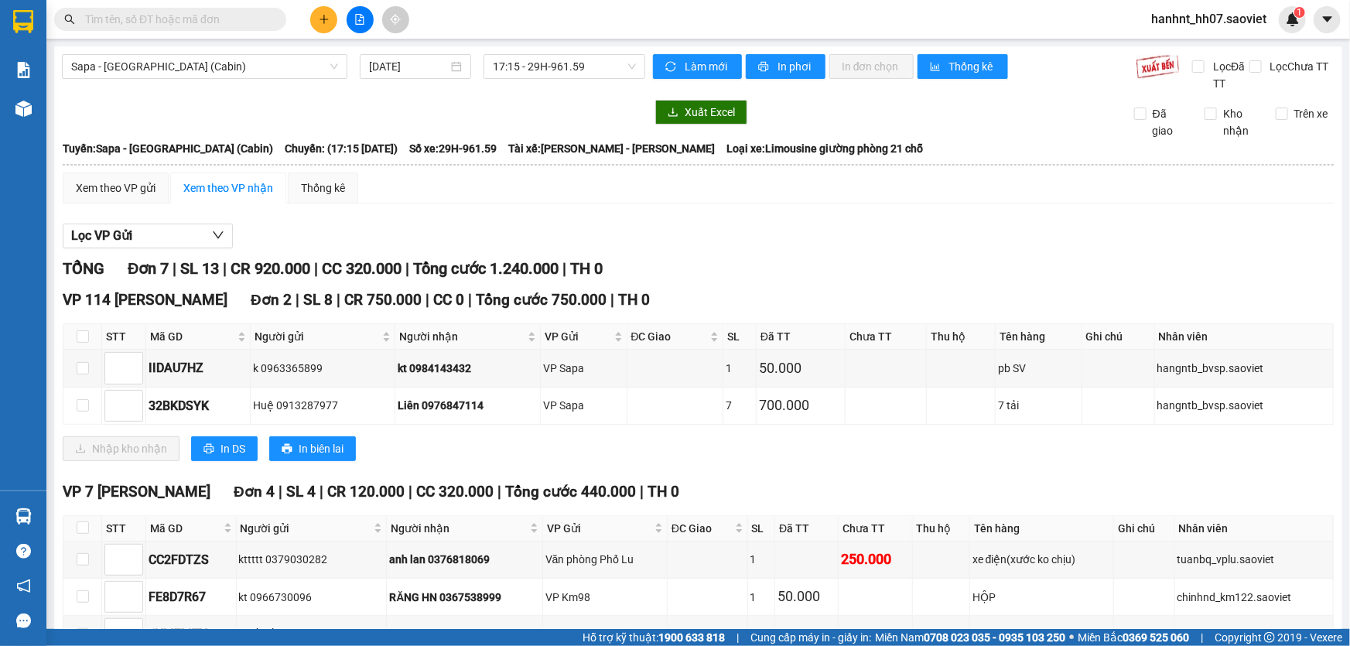
click at [155, 20] on input "text" at bounding box center [176, 19] width 183 height 17
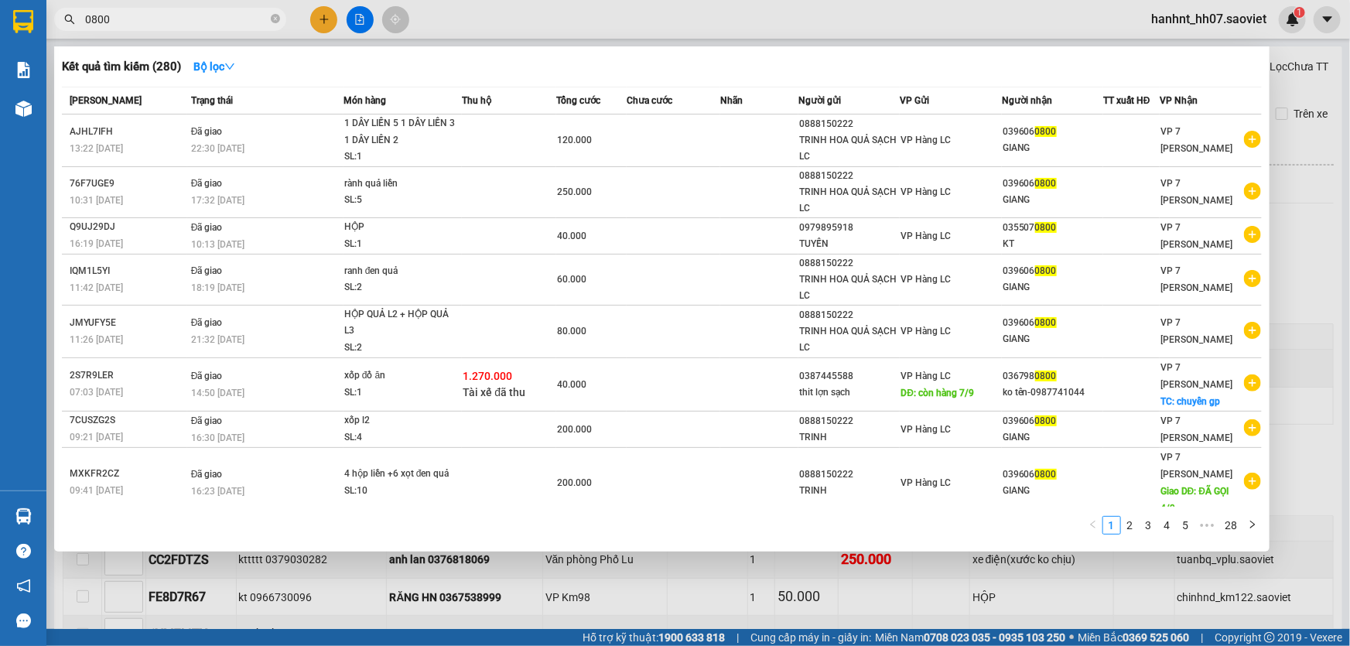
type input "0800"
click at [638, 566] on div at bounding box center [675, 323] width 1350 height 646
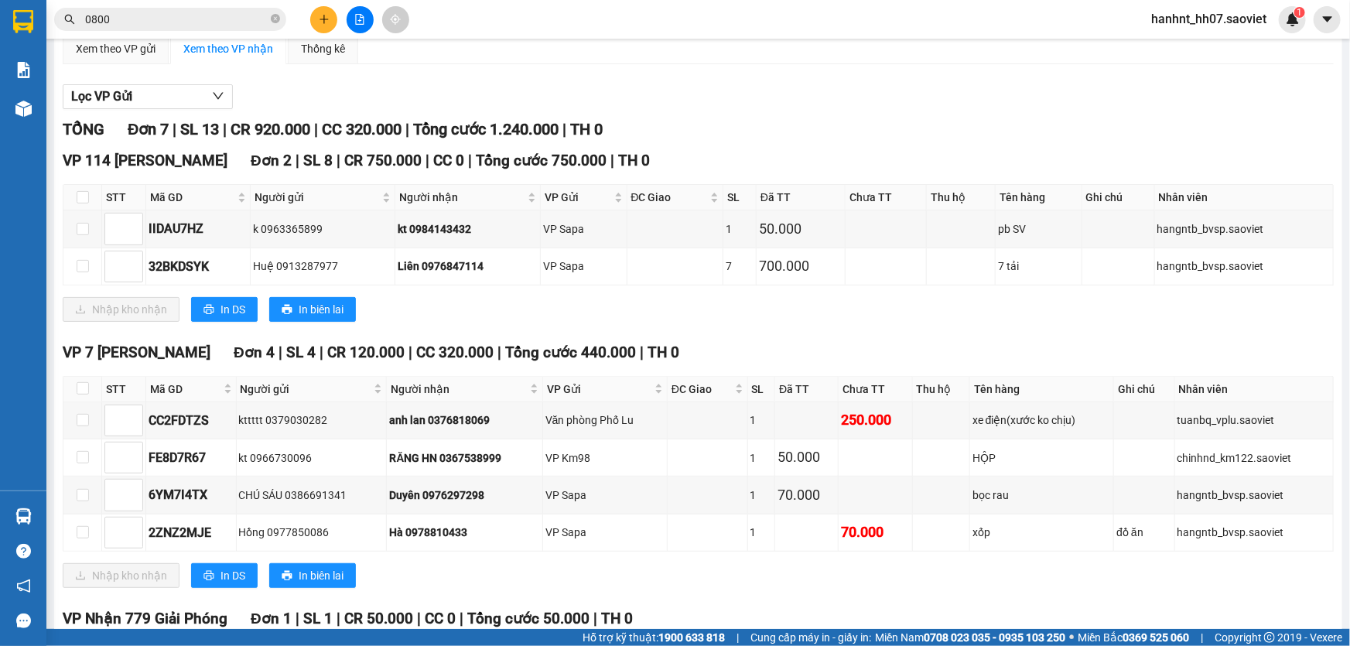
scroll to position [140, 0]
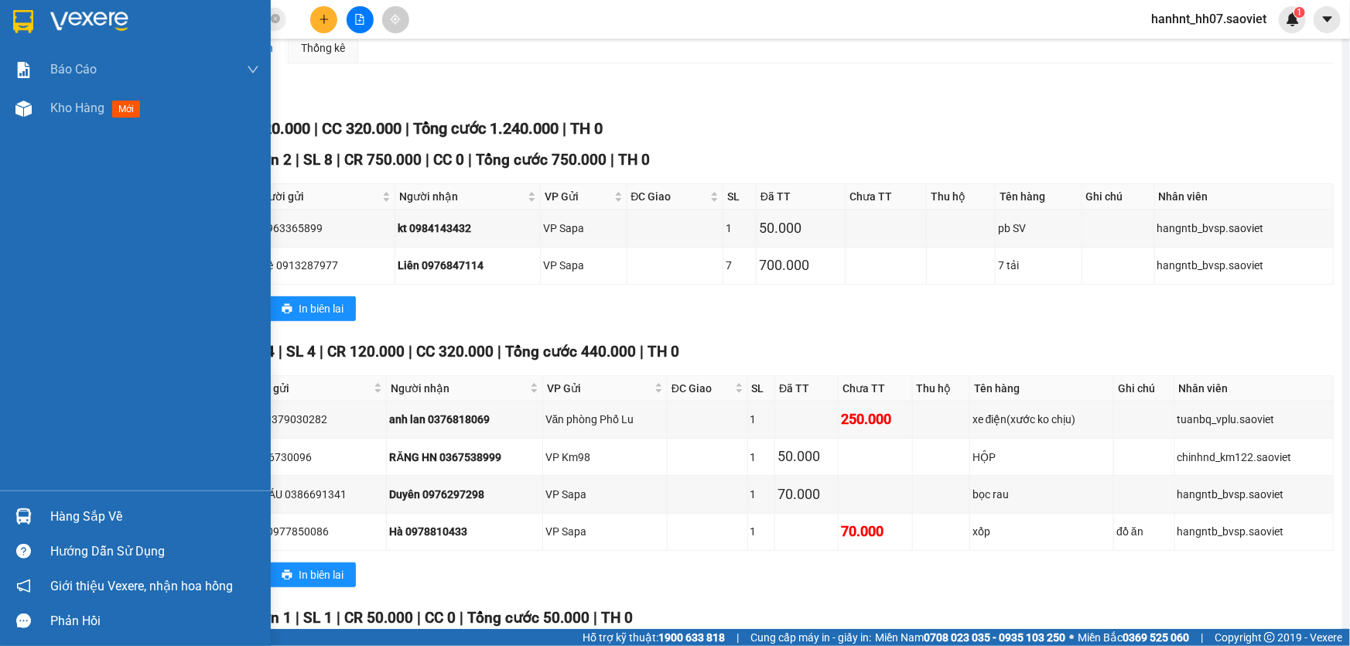
click at [50, 514] on div "Hàng sắp về" at bounding box center [154, 516] width 209 height 23
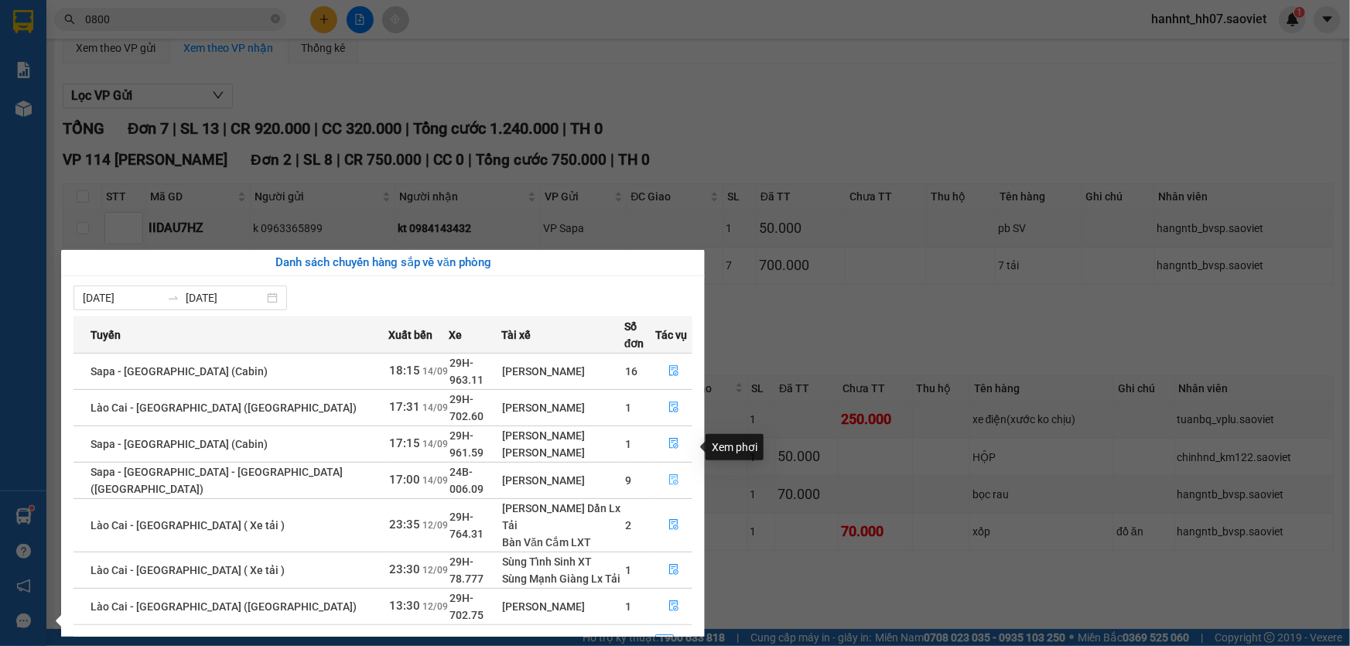
click at [672, 474] on icon "file-done" at bounding box center [673, 479] width 9 height 11
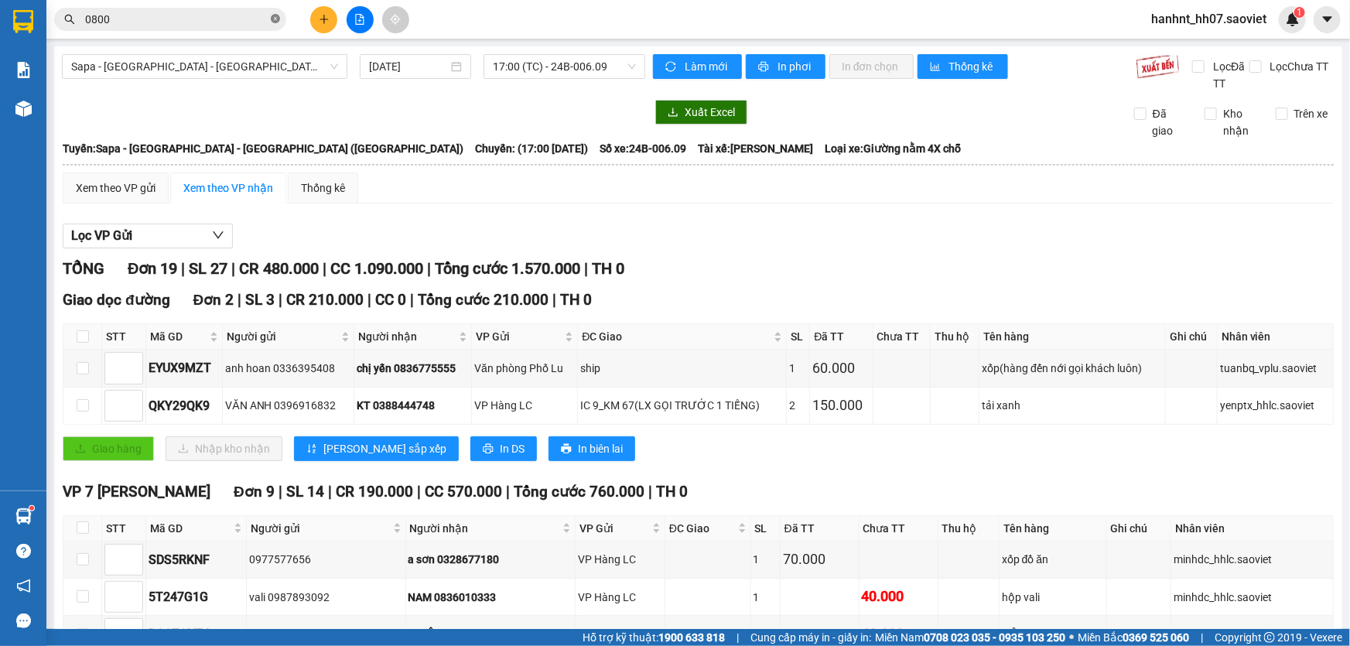
click at [274, 15] on icon "close-circle" at bounding box center [275, 18] width 9 height 9
click at [238, 18] on input "text" at bounding box center [176, 19] width 183 height 17
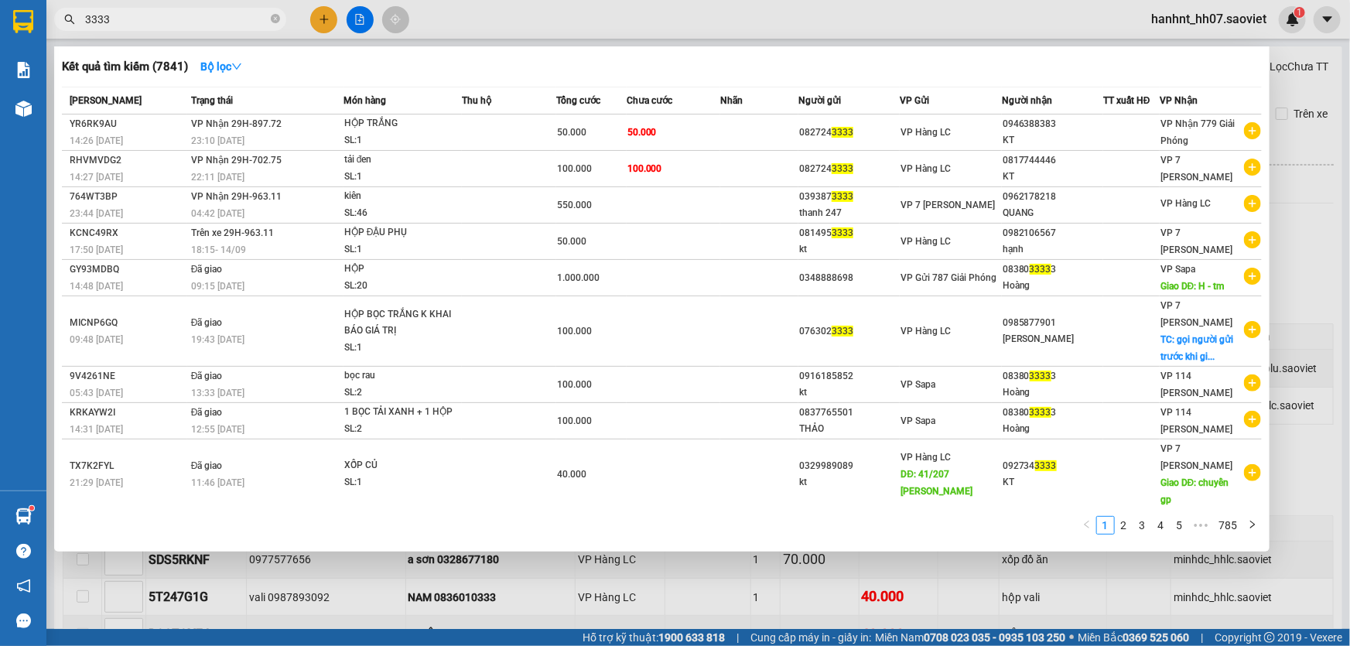
type input "3333"
click at [331, 25] on div at bounding box center [675, 323] width 1350 height 646
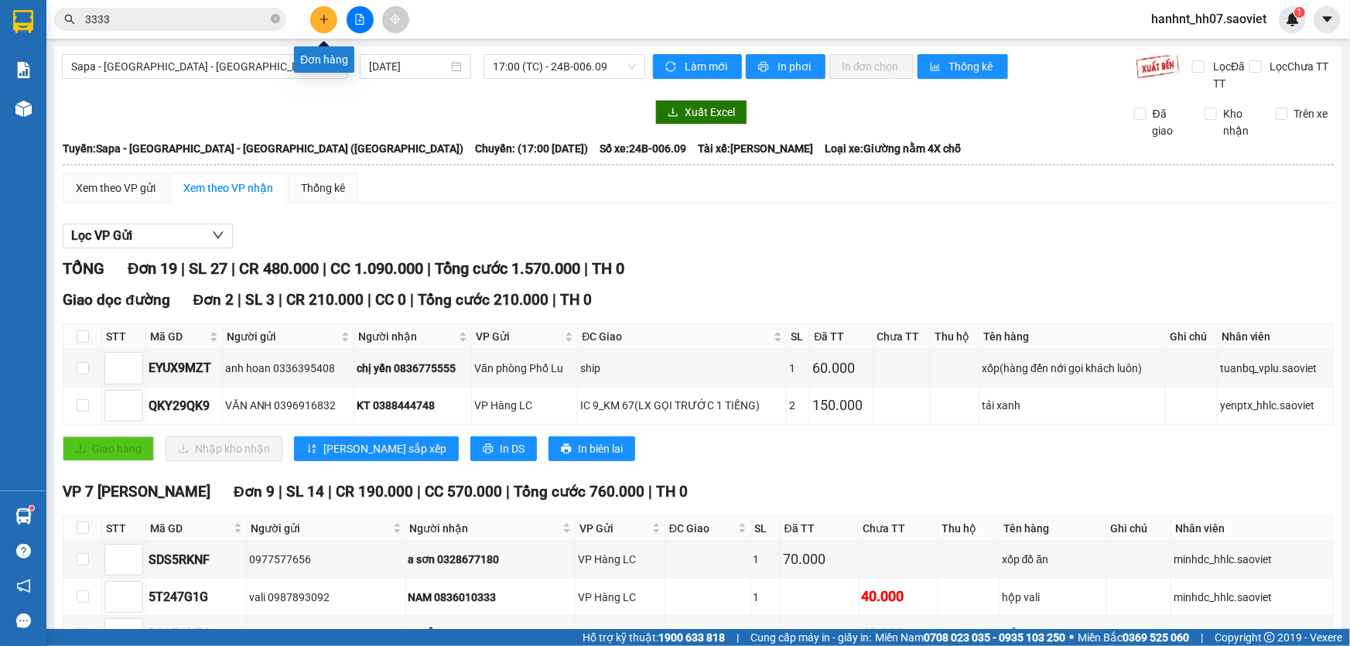
click at [317, 19] on button at bounding box center [323, 19] width 27 height 27
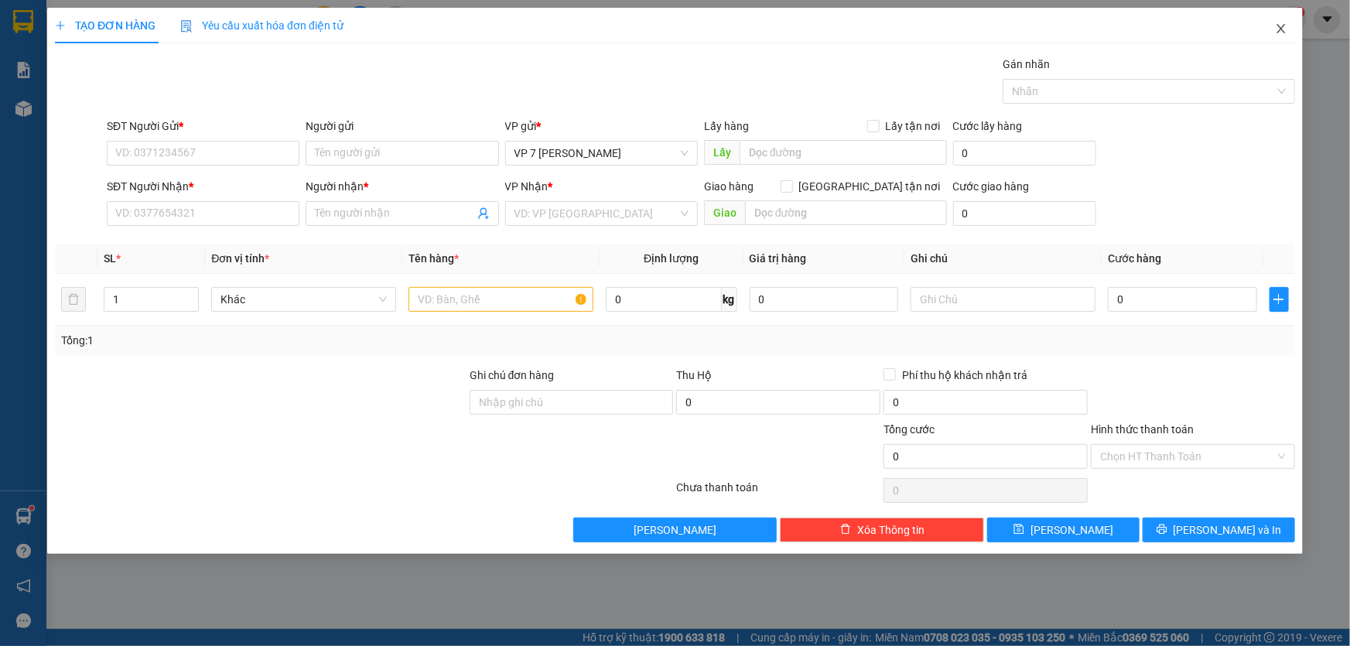
click at [1278, 32] on icon "close" at bounding box center [1280, 28] width 9 height 9
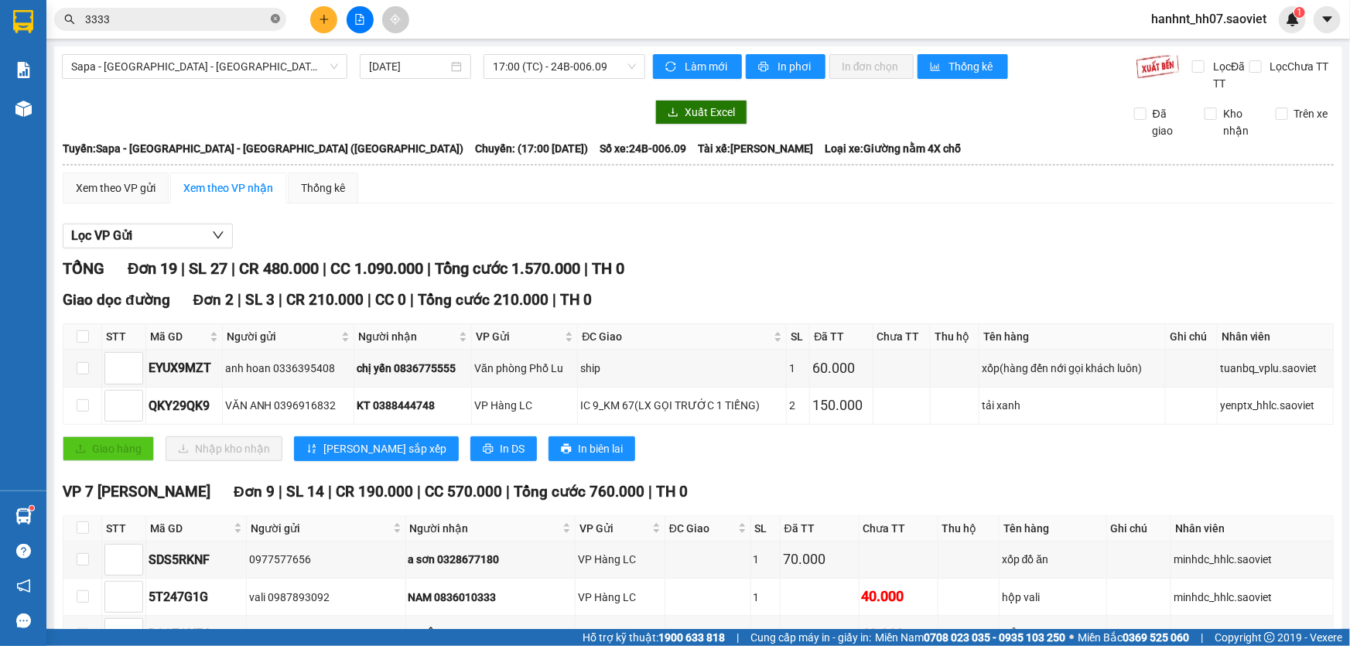
click at [279, 19] on icon "close-circle" at bounding box center [275, 18] width 9 height 9
click at [256, 24] on input "text" at bounding box center [176, 19] width 183 height 17
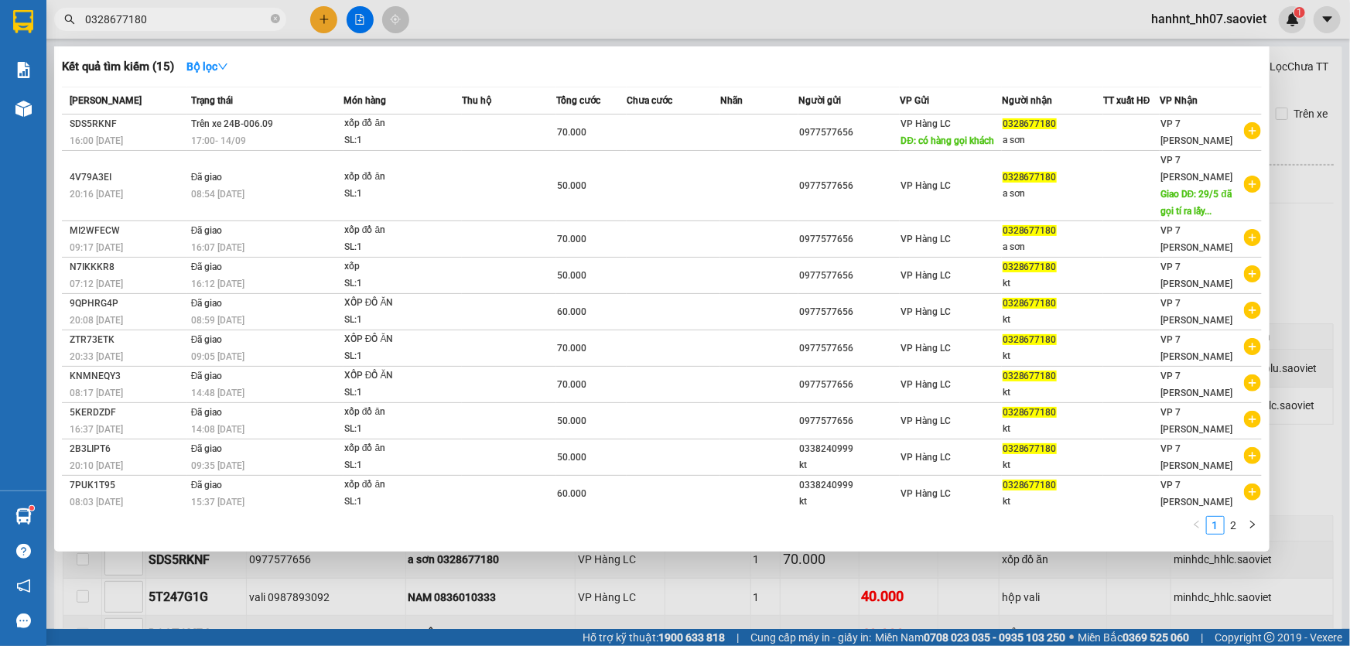
type input "0328677180"
